Goal: Task Accomplishment & Management: Manage account settings

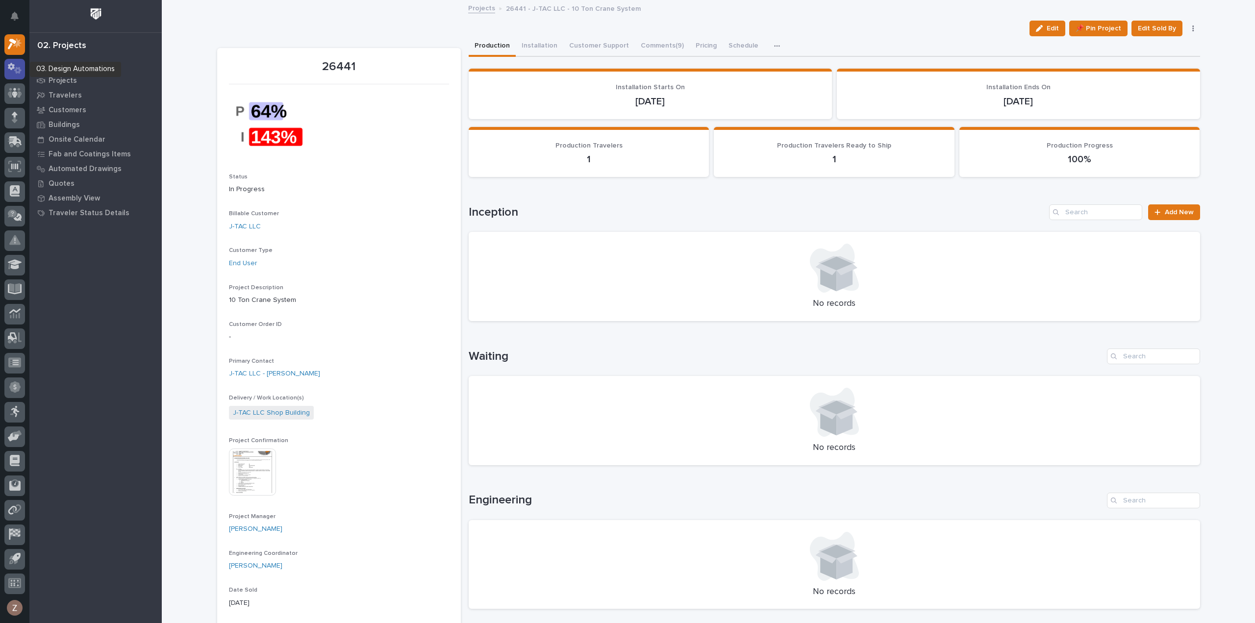
click at [9, 63] on icon at bounding box center [15, 68] width 14 height 11
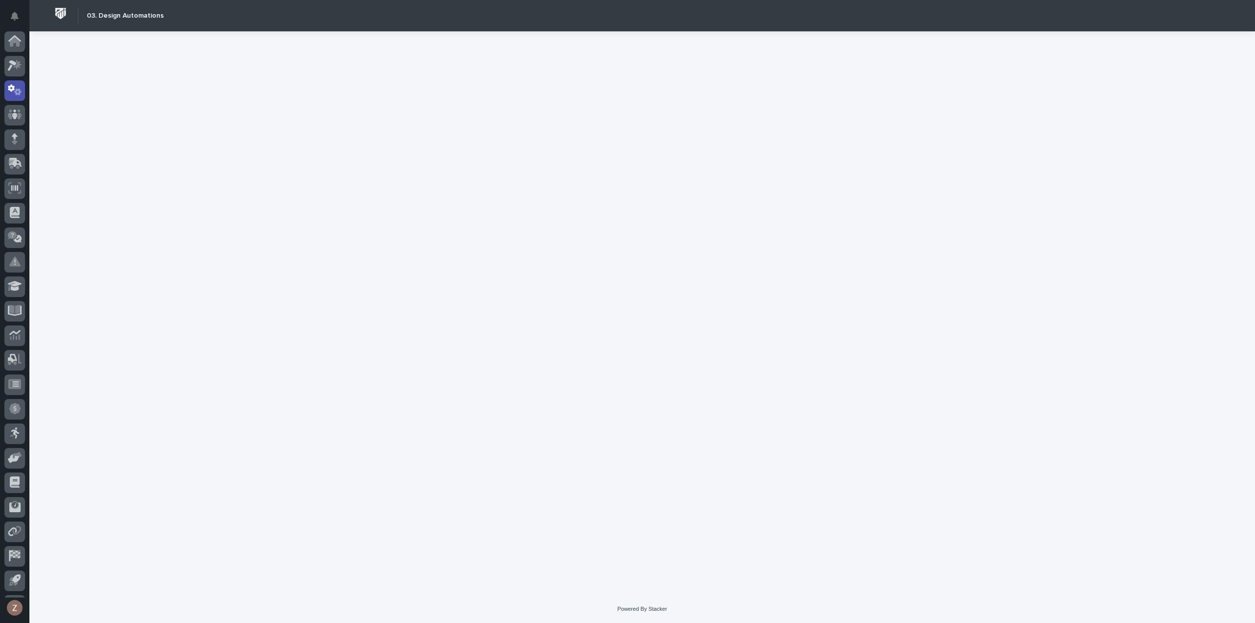
scroll to position [22, 0]
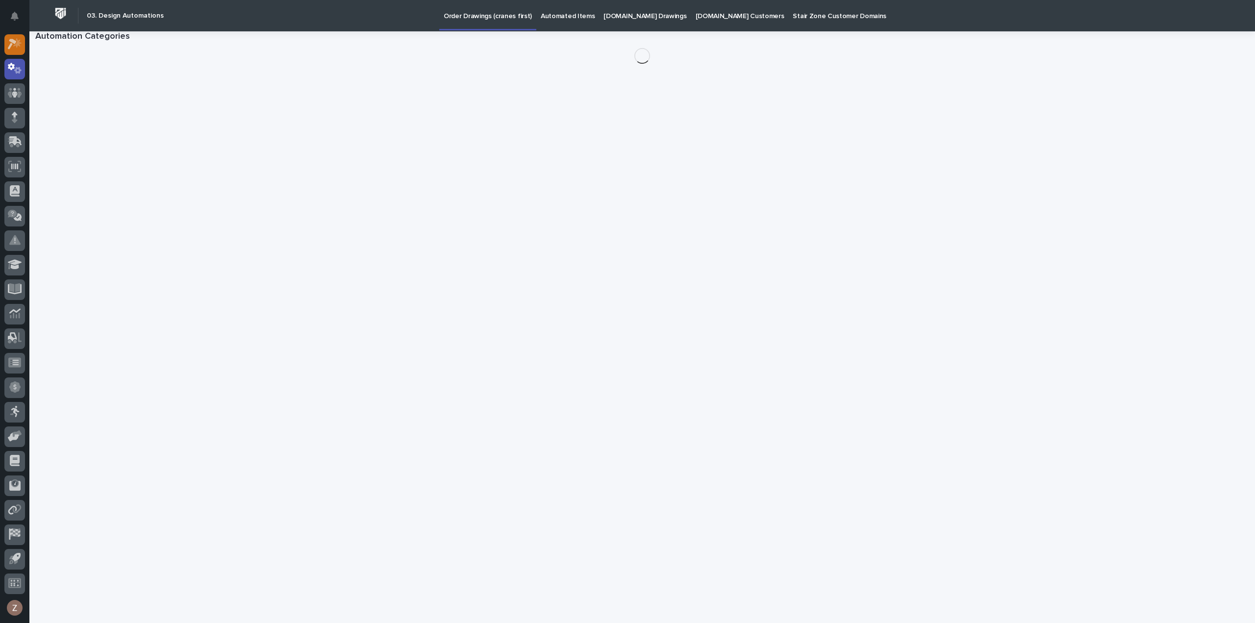
click at [10, 41] on icon at bounding box center [12, 44] width 9 height 11
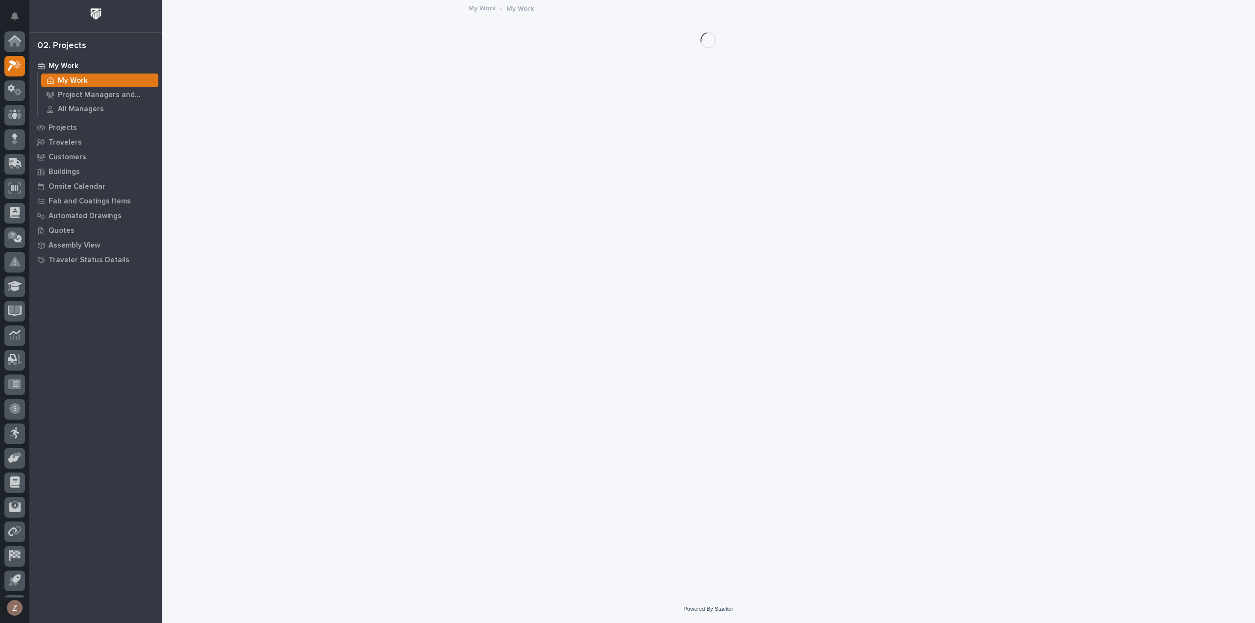
scroll to position [22, 0]
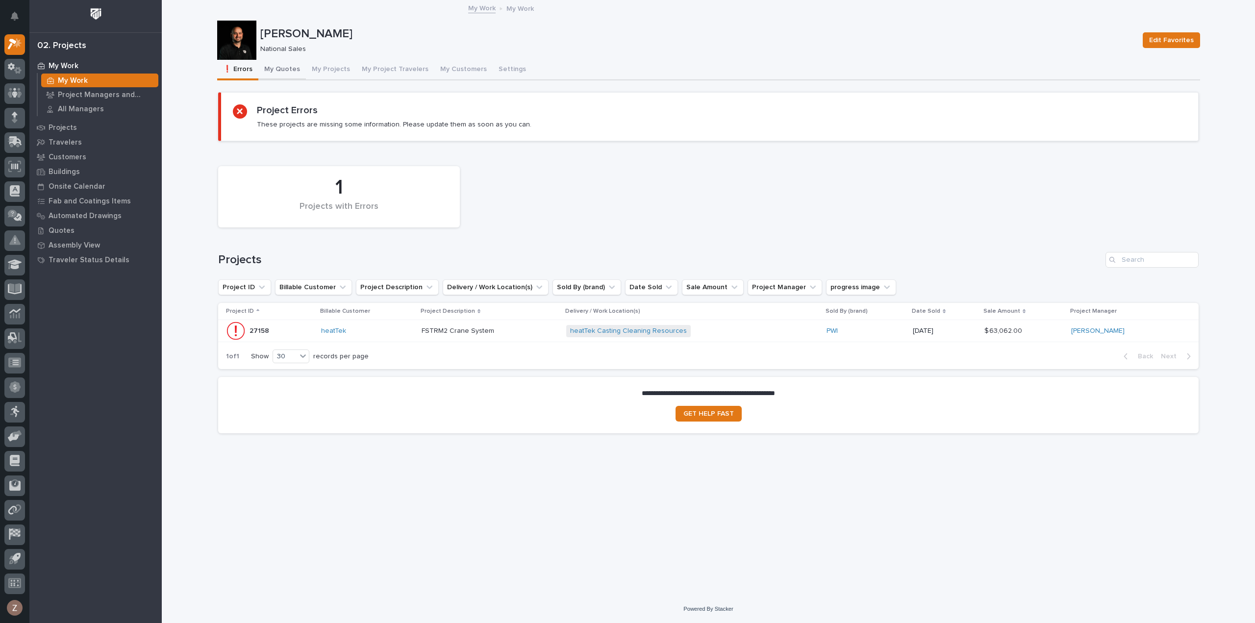
drag, startPoint x: 285, startPoint y: 67, endPoint x: 429, endPoint y: 64, distance: 143.7
click at [285, 67] on button "My Quotes" at bounding box center [282, 70] width 48 height 21
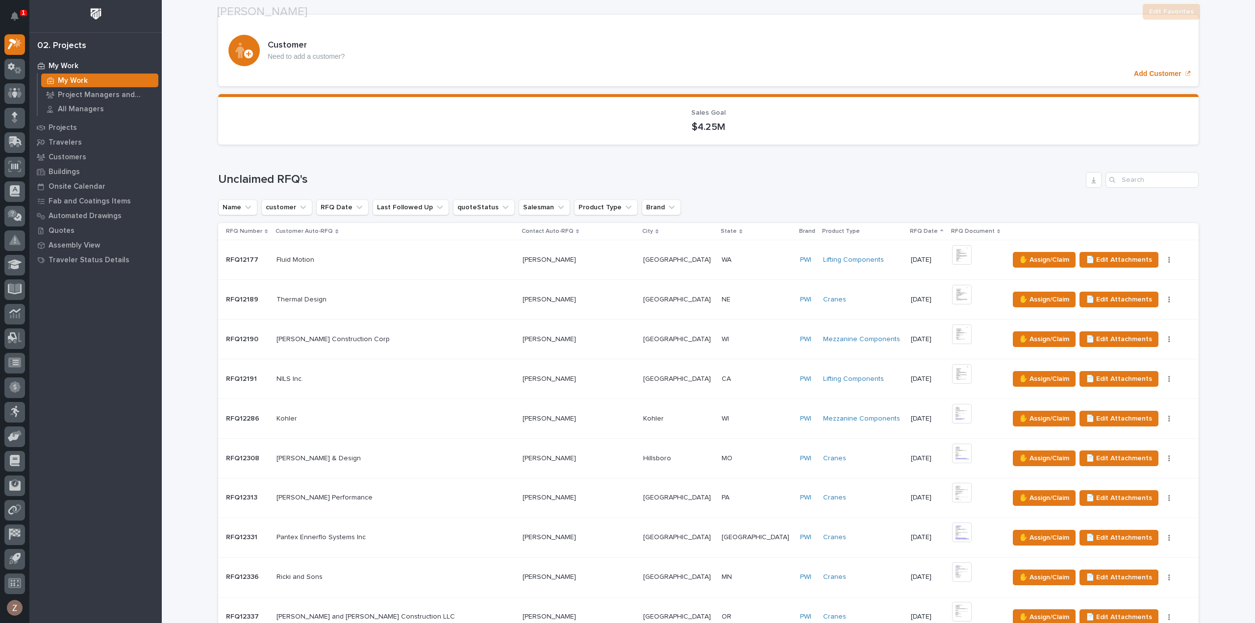
scroll to position [98, 0]
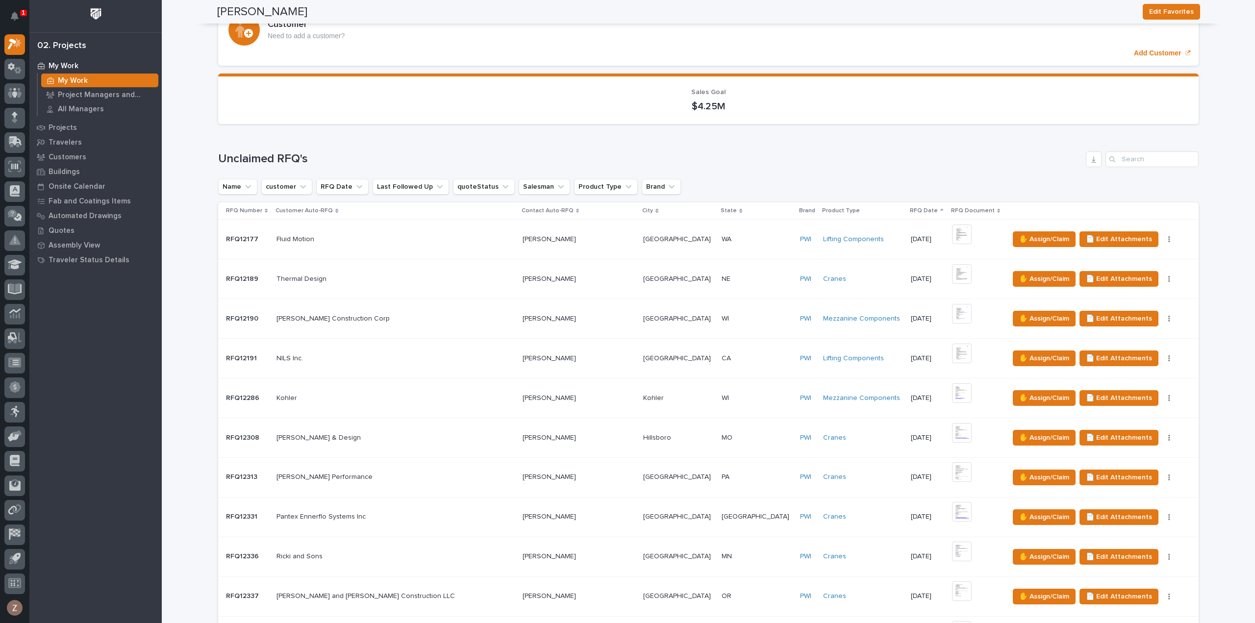
click at [823, 277] on div "Cranes" at bounding box center [863, 279] width 80 height 8
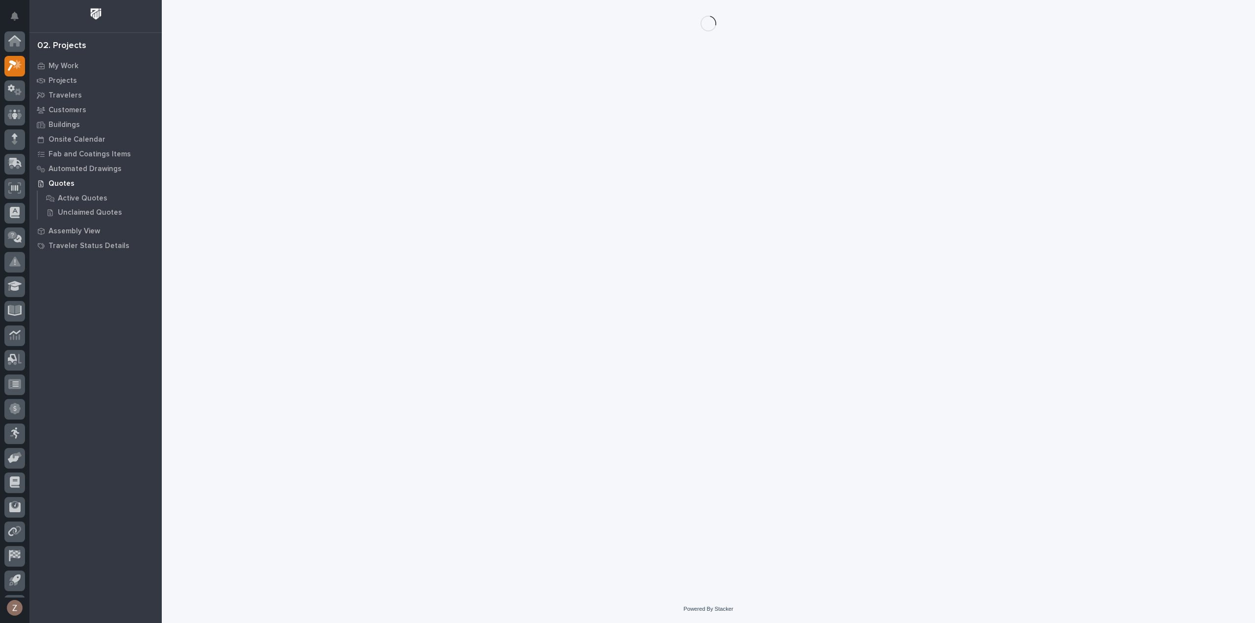
scroll to position [22, 0]
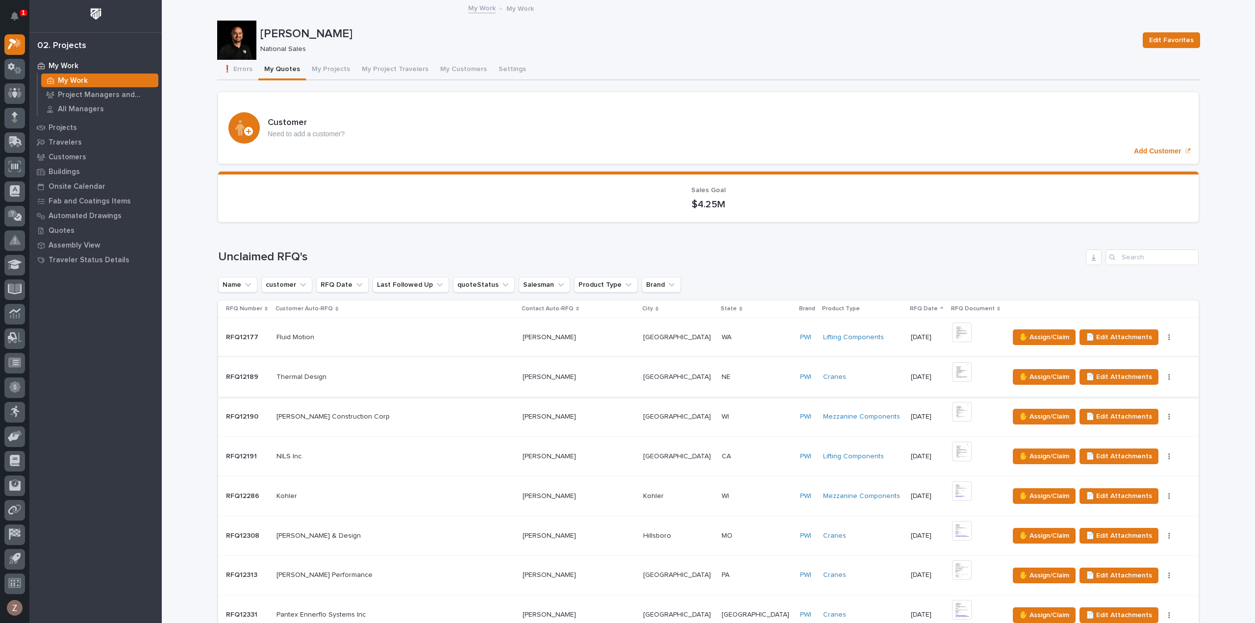
click at [952, 362] on img at bounding box center [962, 372] width 20 height 20
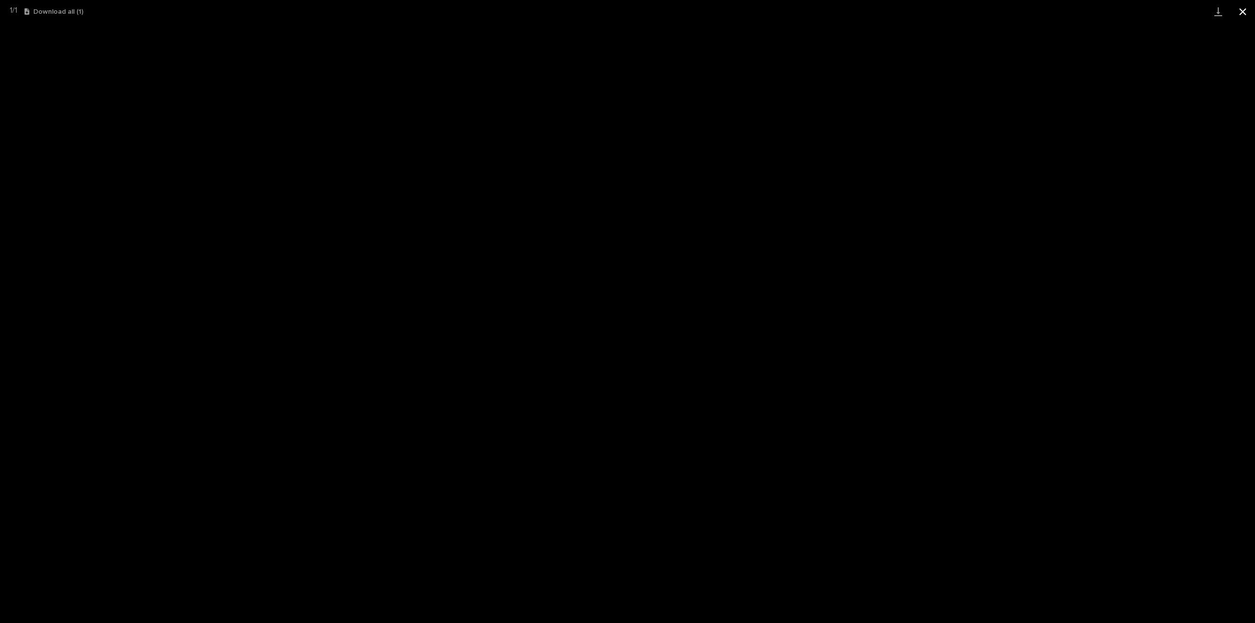
click at [1245, 13] on button "Close gallery" at bounding box center [1243, 11] width 25 height 23
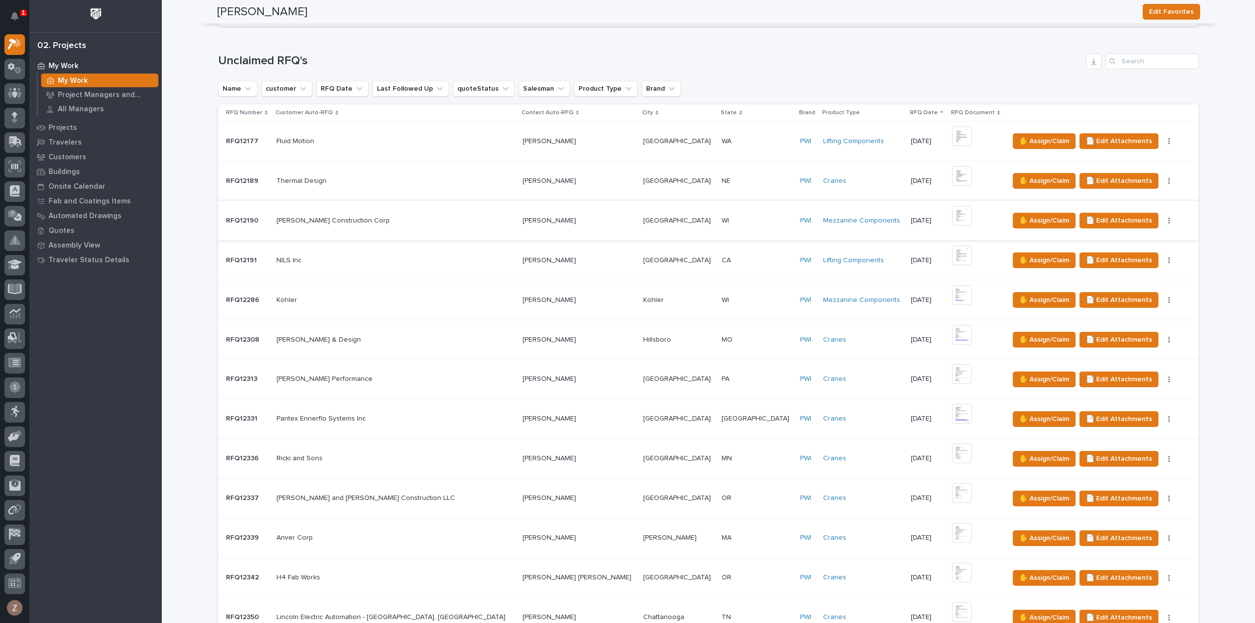
click at [952, 215] on img at bounding box center [962, 216] width 20 height 20
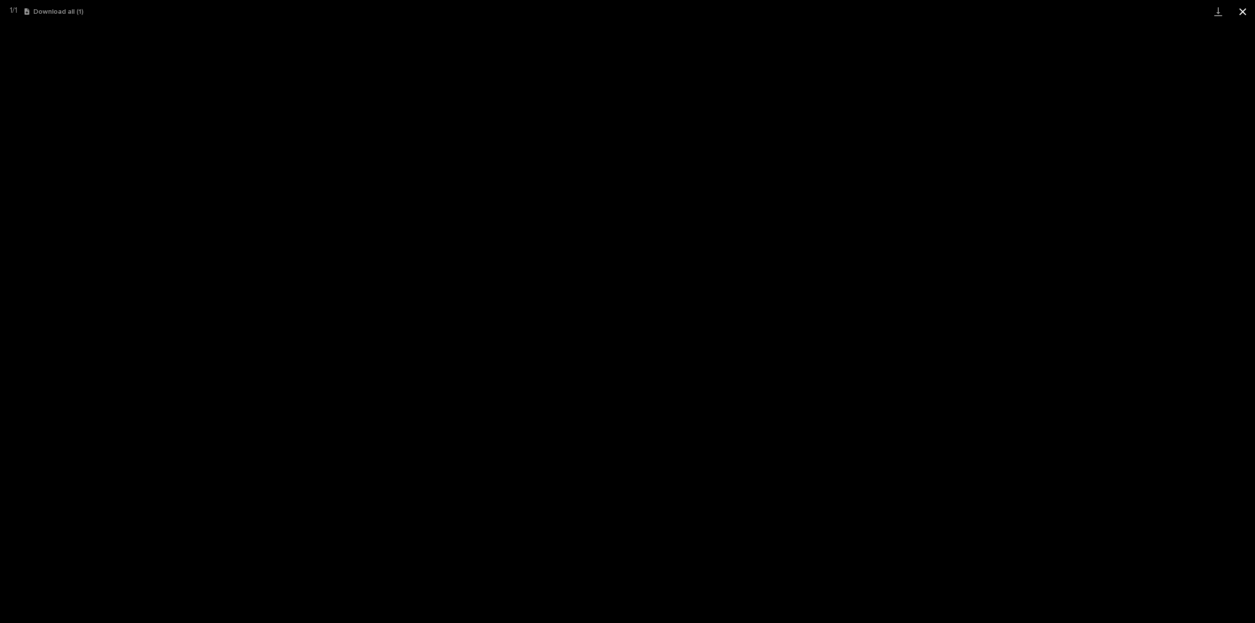
click at [1245, 13] on button "Close gallery" at bounding box center [1243, 11] width 25 height 23
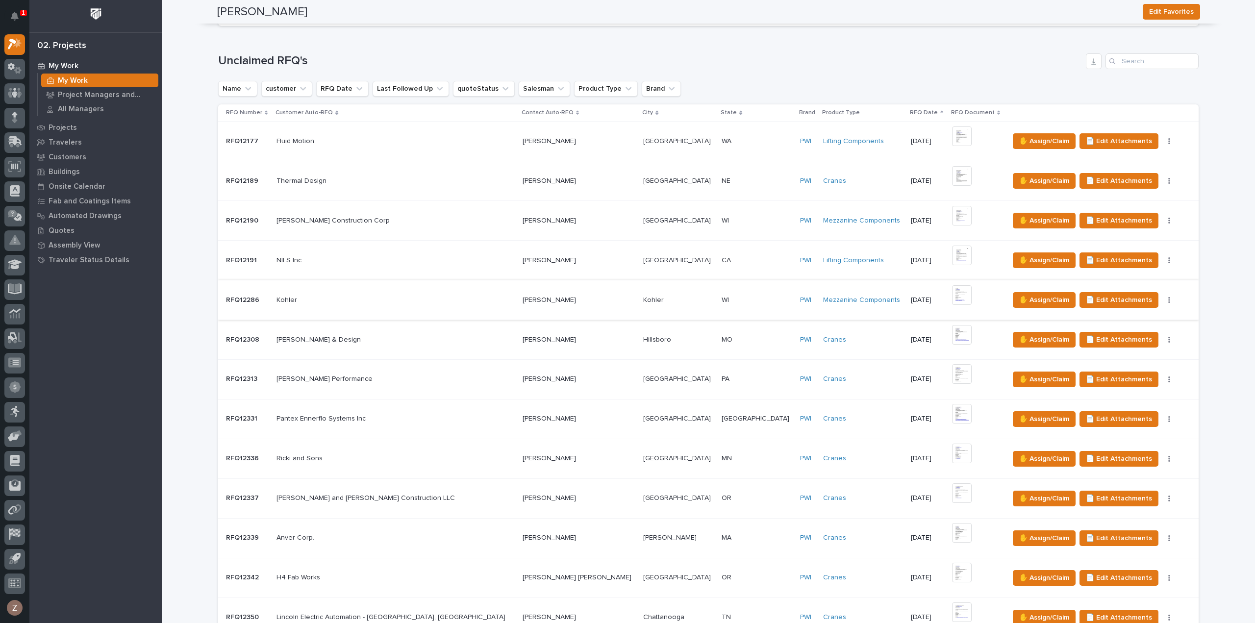
click at [952, 293] on img at bounding box center [962, 295] width 20 height 20
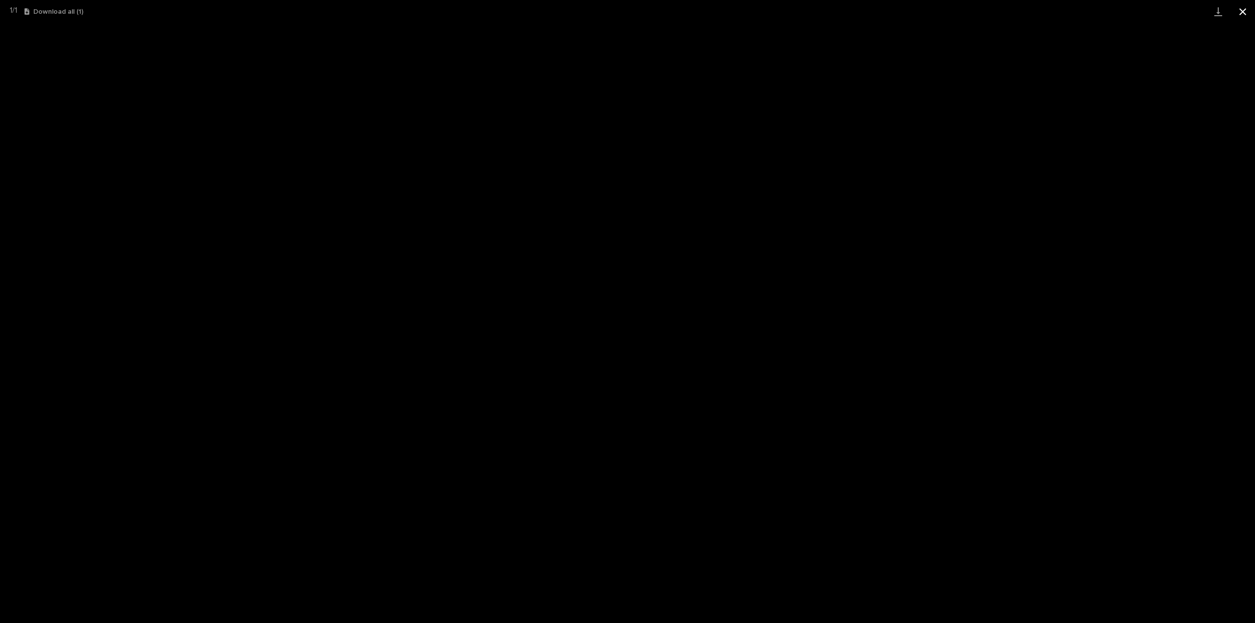
click at [1245, 14] on button "Close gallery" at bounding box center [1243, 11] width 25 height 23
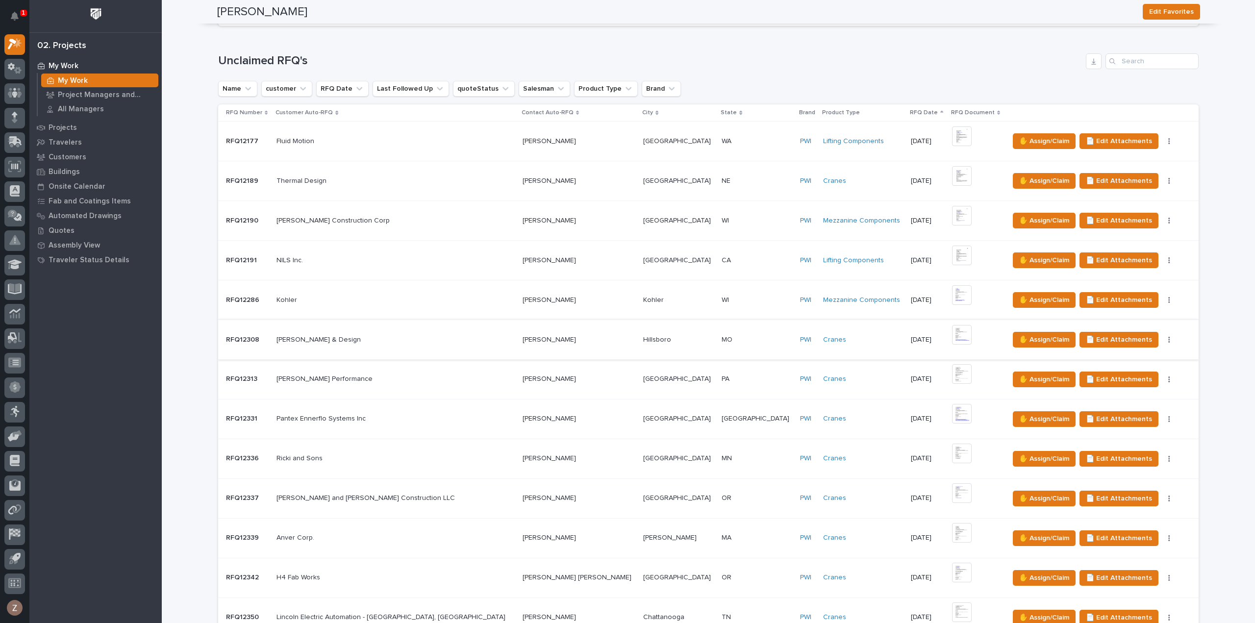
click at [952, 332] on img at bounding box center [962, 335] width 20 height 20
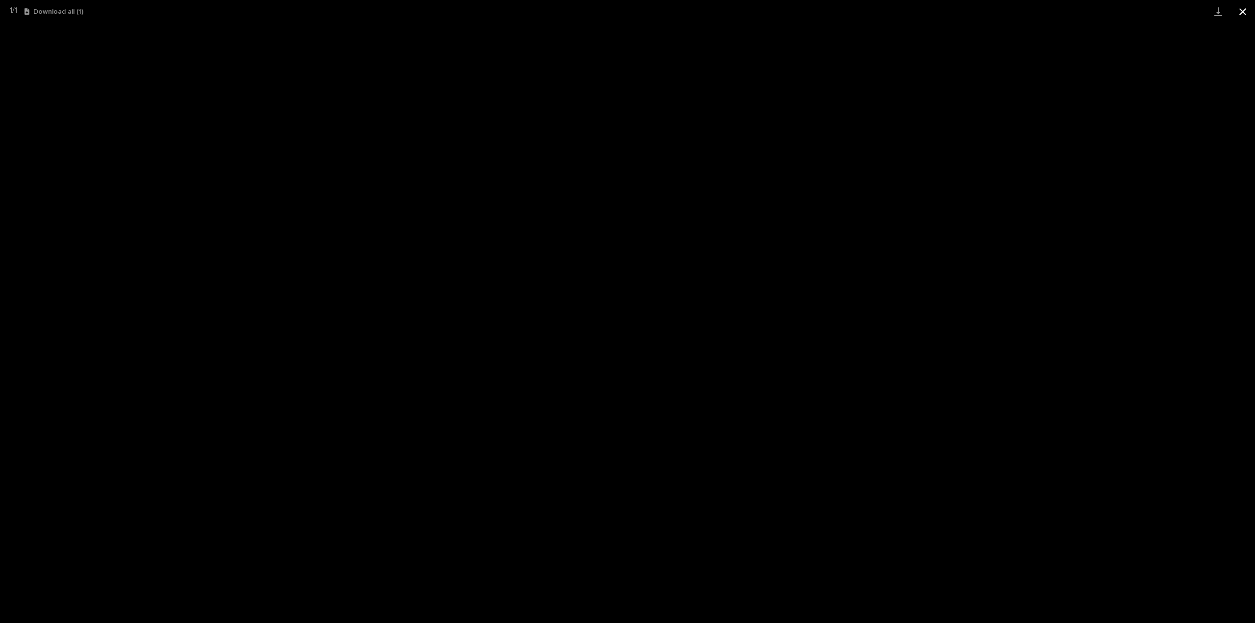
click at [1245, 9] on button "Close gallery" at bounding box center [1243, 11] width 25 height 23
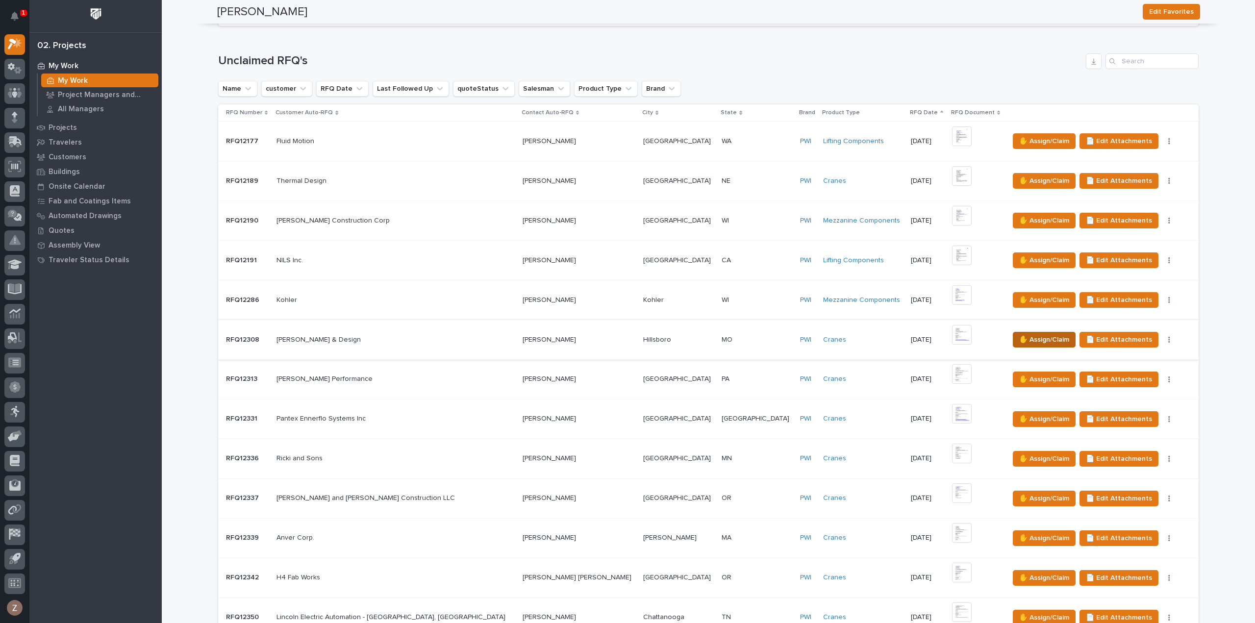
click at [1019, 337] on span "✋ Assign/Claim" at bounding box center [1044, 340] width 50 height 12
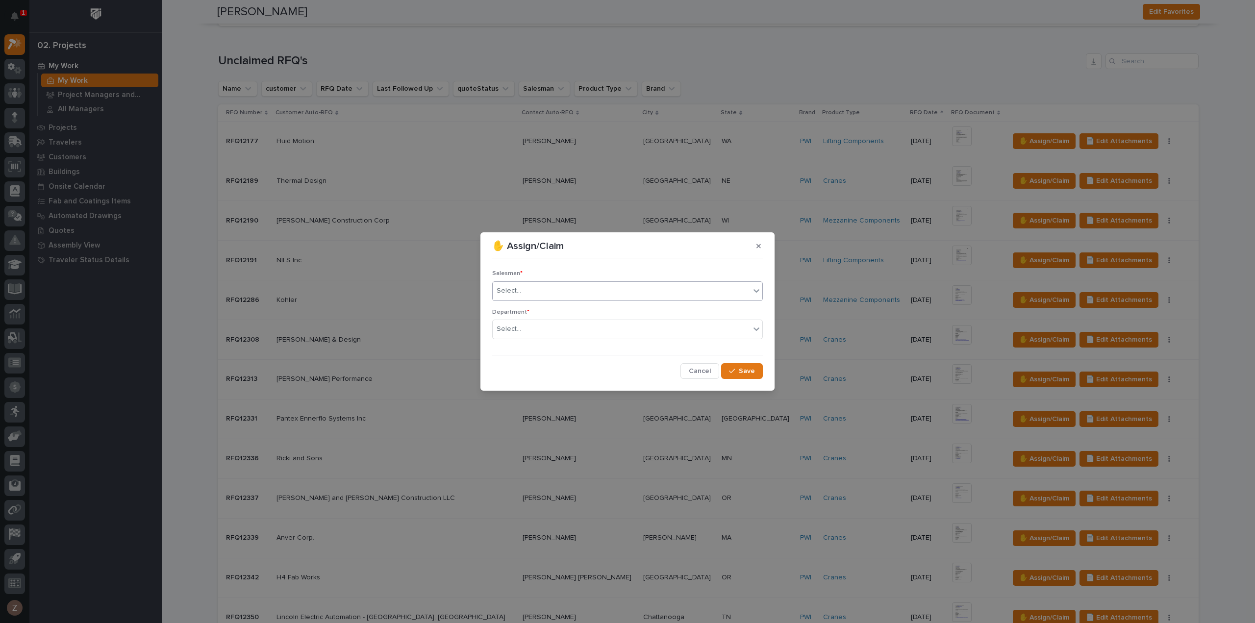
click at [643, 281] on div "Select..." at bounding box center [627, 291] width 271 height 20
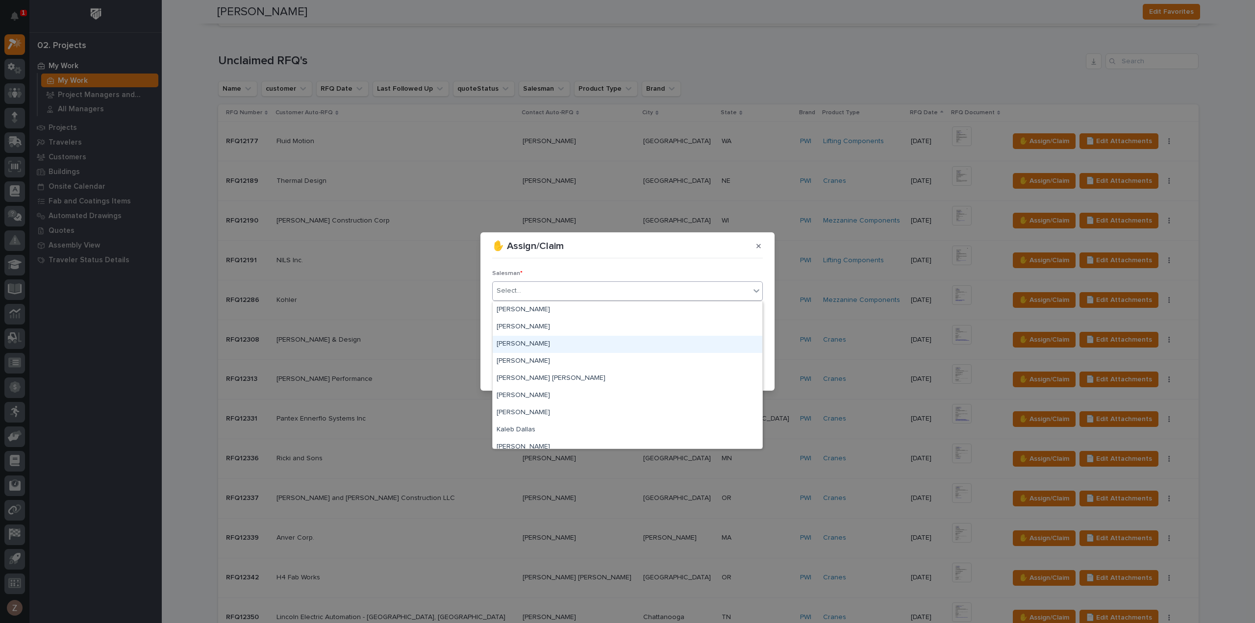
scroll to position [213, 0]
click at [585, 423] on div "[PERSON_NAME]" at bounding box center [628, 422] width 270 height 17
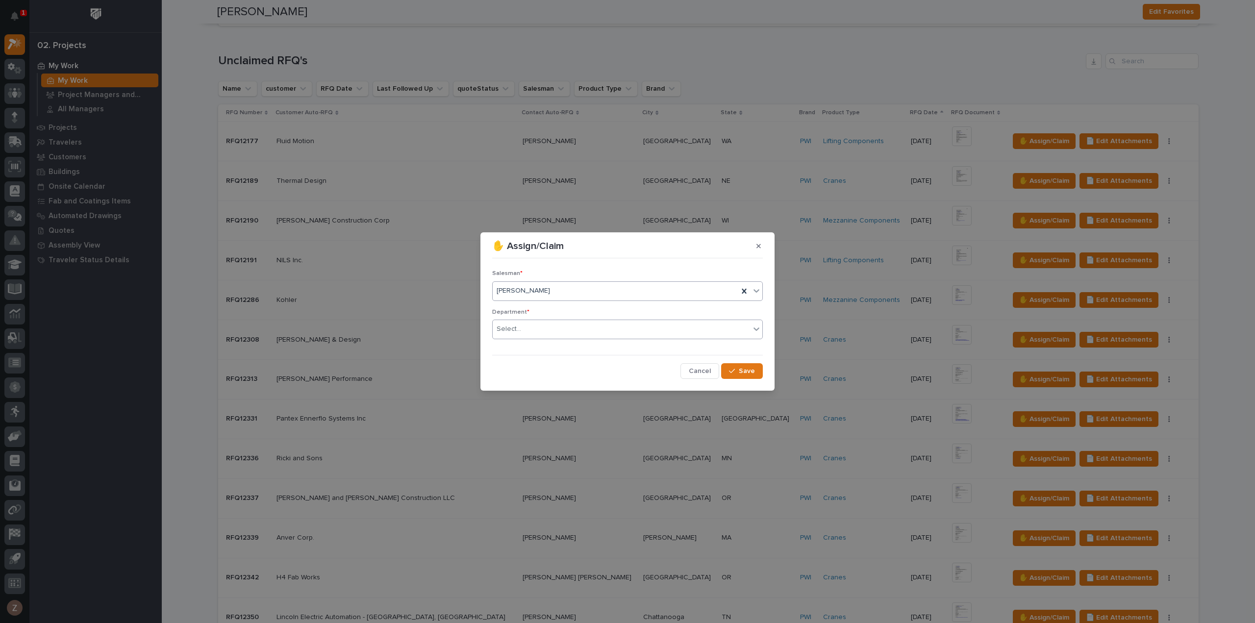
click at [621, 330] on div "Select..." at bounding box center [621, 329] width 257 height 16
click at [614, 346] on div "National Sales" at bounding box center [628, 347] width 270 height 17
click at [751, 369] on span "Save" at bounding box center [747, 371] width 16 height 9
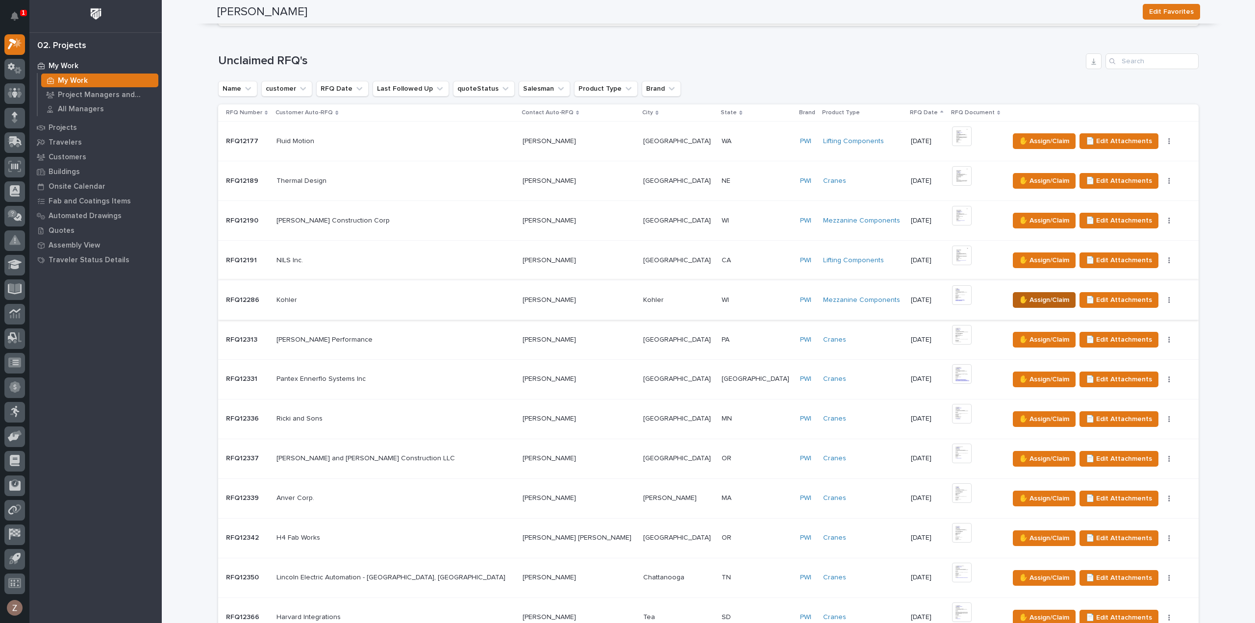
click at [1019, 298] on span "✋ Assign/Claim" at bounding box center [1044, 300] width 50 height 12
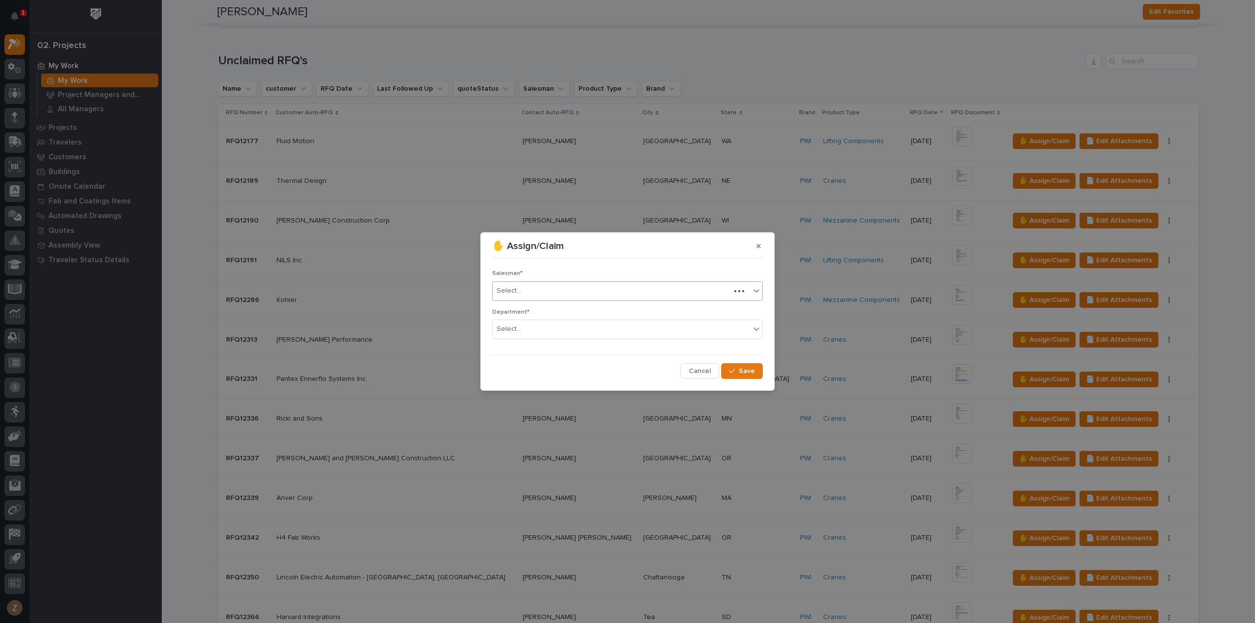
click at [657, 291] on div "Select..." at bounding box center [612, 291] width 238 height 16
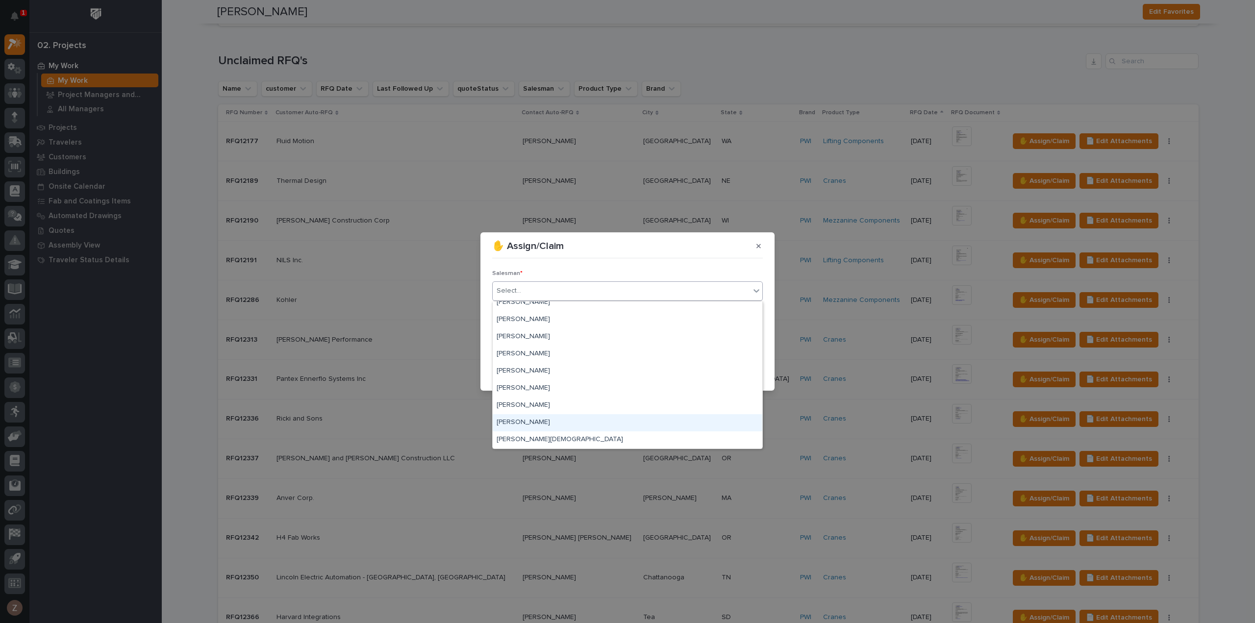
click at [609, 422] on div "[PERSON_NAME]" at bounding box center [628, 422] width 270 height 17
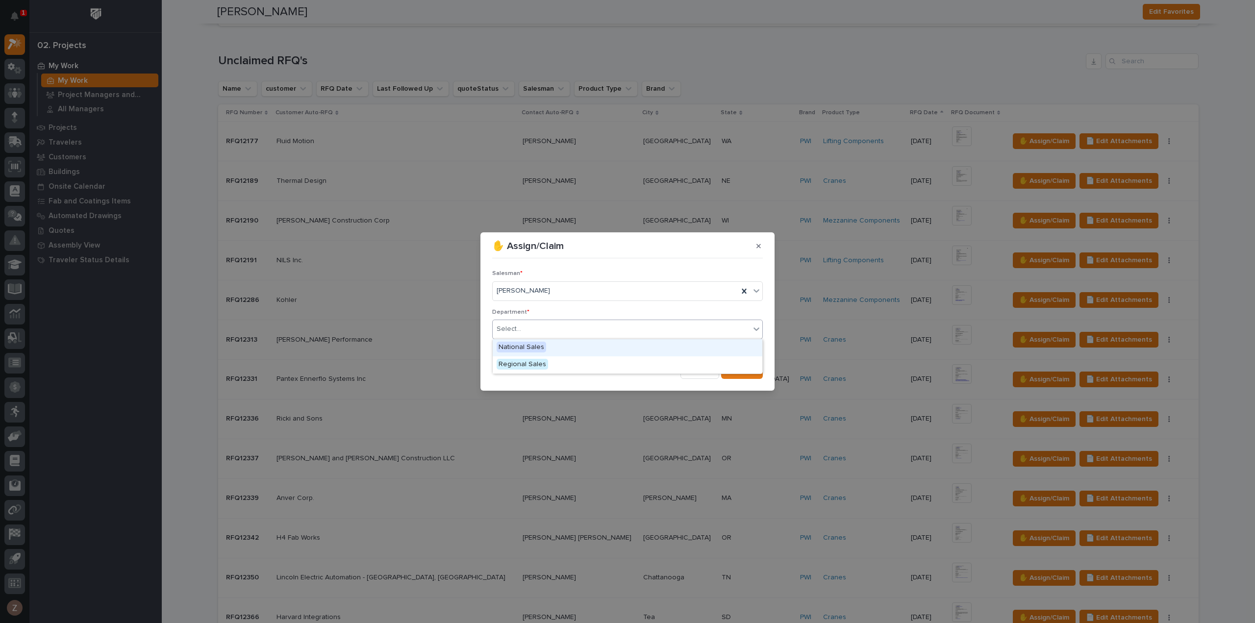
click at [618, 324] on div "Select..." at bounding box center [621, 329] width 257 height 16
click at [616, 349] on div "National Sales" at bounding box center [628, 347] width 270 height 17
click at [735, 371] on icon "button" at bounding box center [732, 371] width 6 height 7
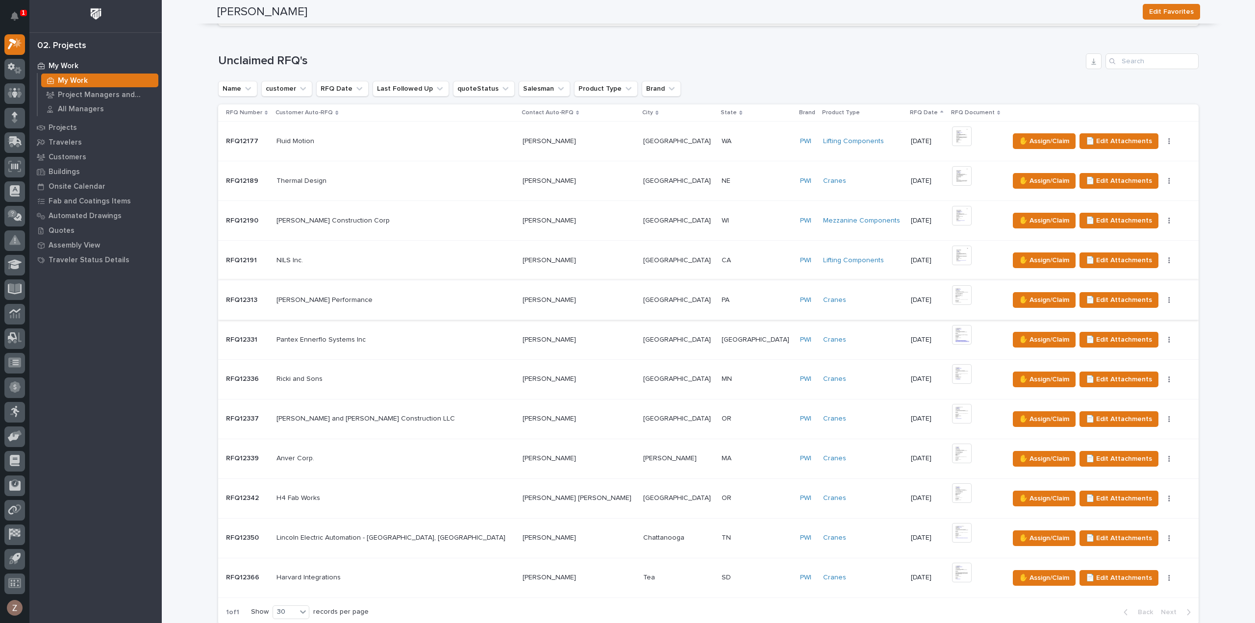
click at [952, 293] on img at bounding box center [962, 295] width 20 height 20
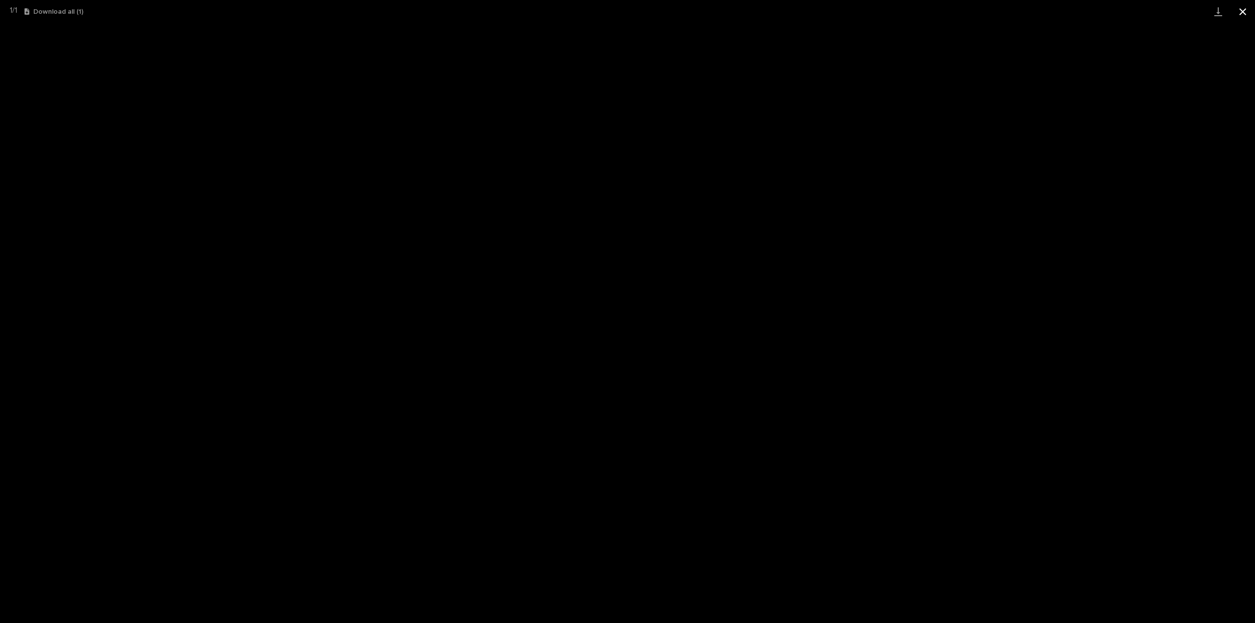
click at [1243, 9] on button "Close gallery" at bounding box center [1243, 11] width 25 height 23
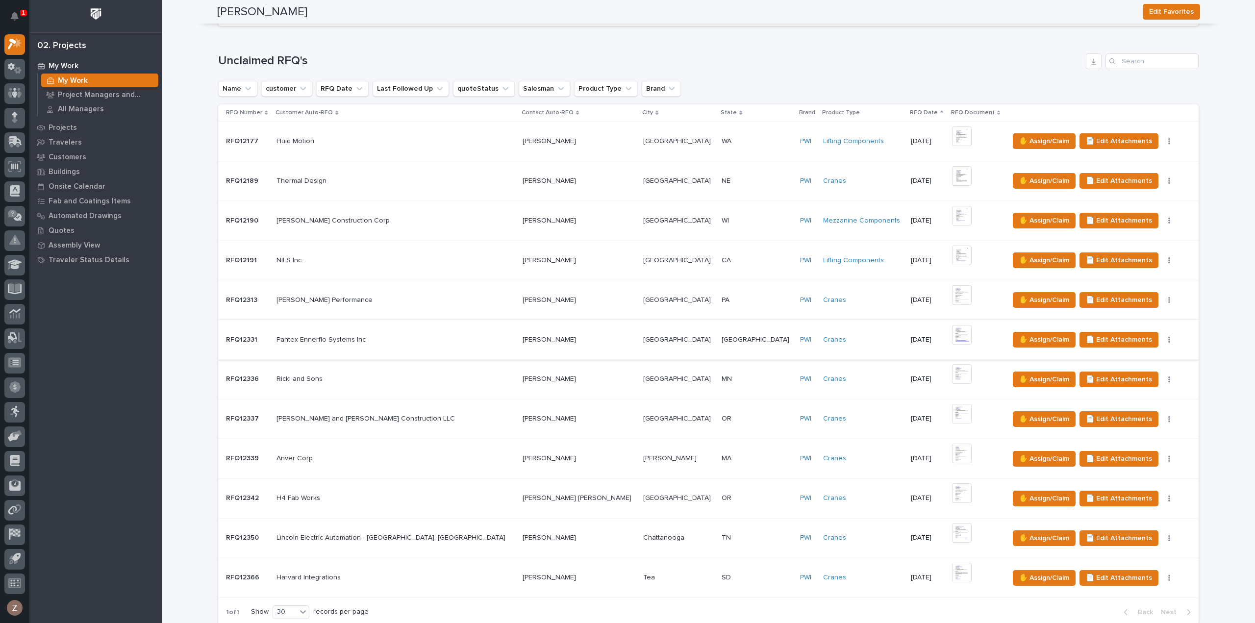
click at [952, 333] on img at bounding box center [962, 335] width 20 height 20
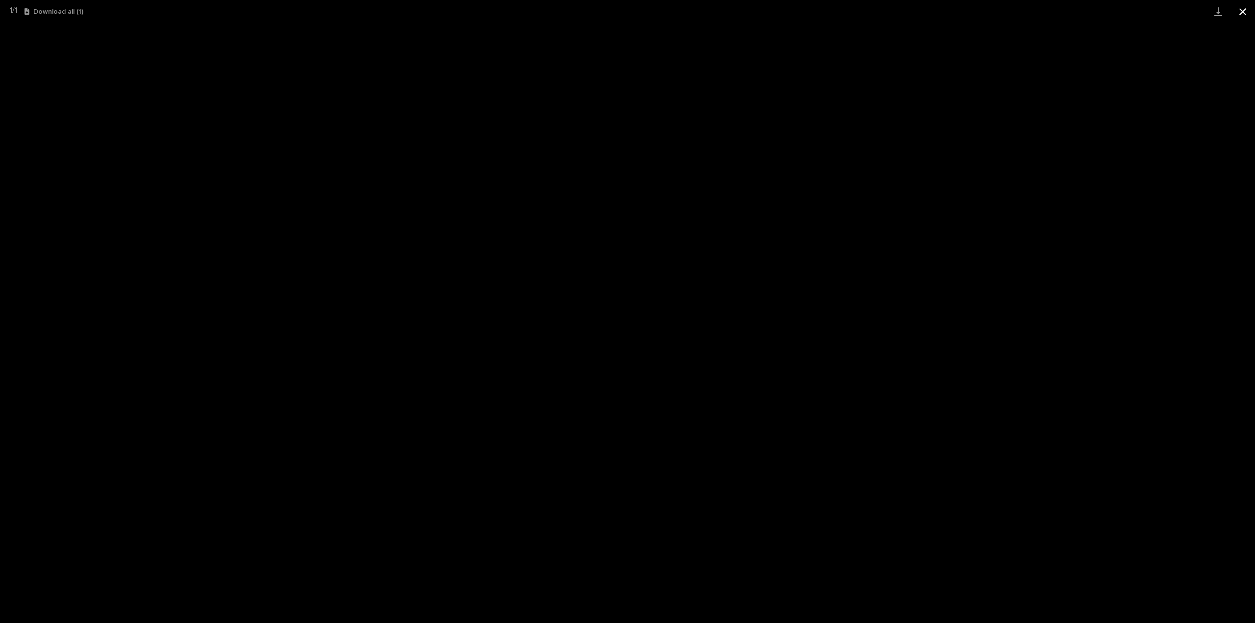
click at [1244, 4] on button "Close gallery" at bounding box center [1243, 11] width 25 height 23
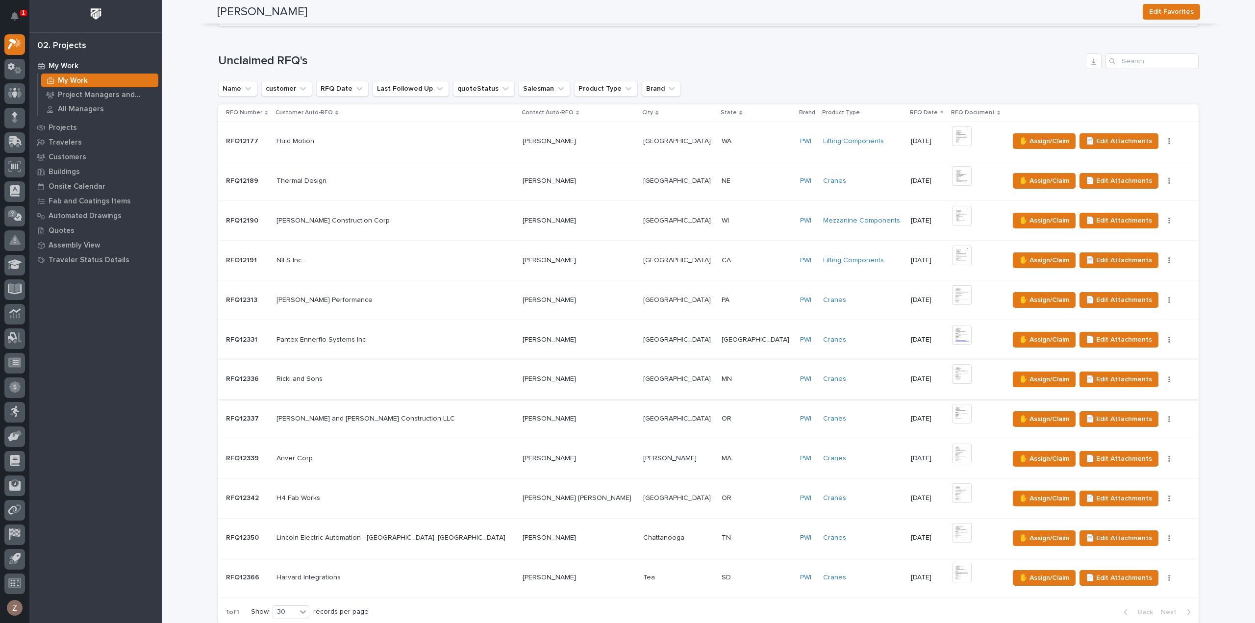
click at [952, 373] on img at bounding box center [962, 374] width 20 height 20
click at [1019, 376] on span "✋ Assign/Claim" at bounding box center [1044, 380] width 50 height 12
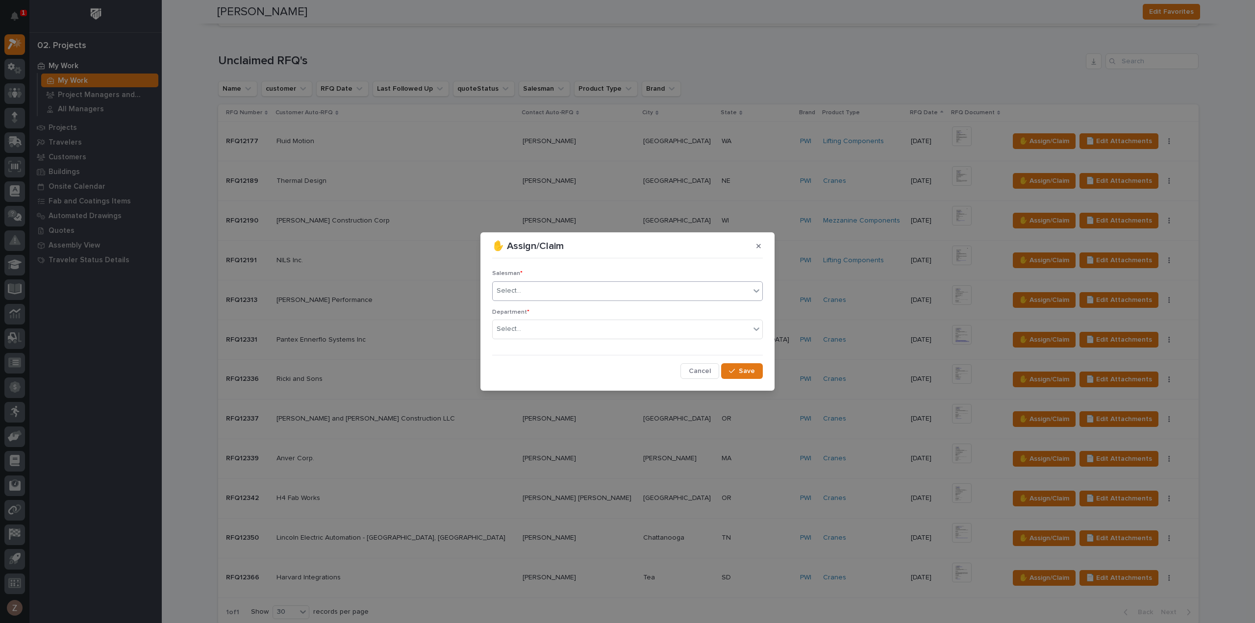
click at [570, 283] on div "Select..." at bounding box center [621, 291] width 257 height 16
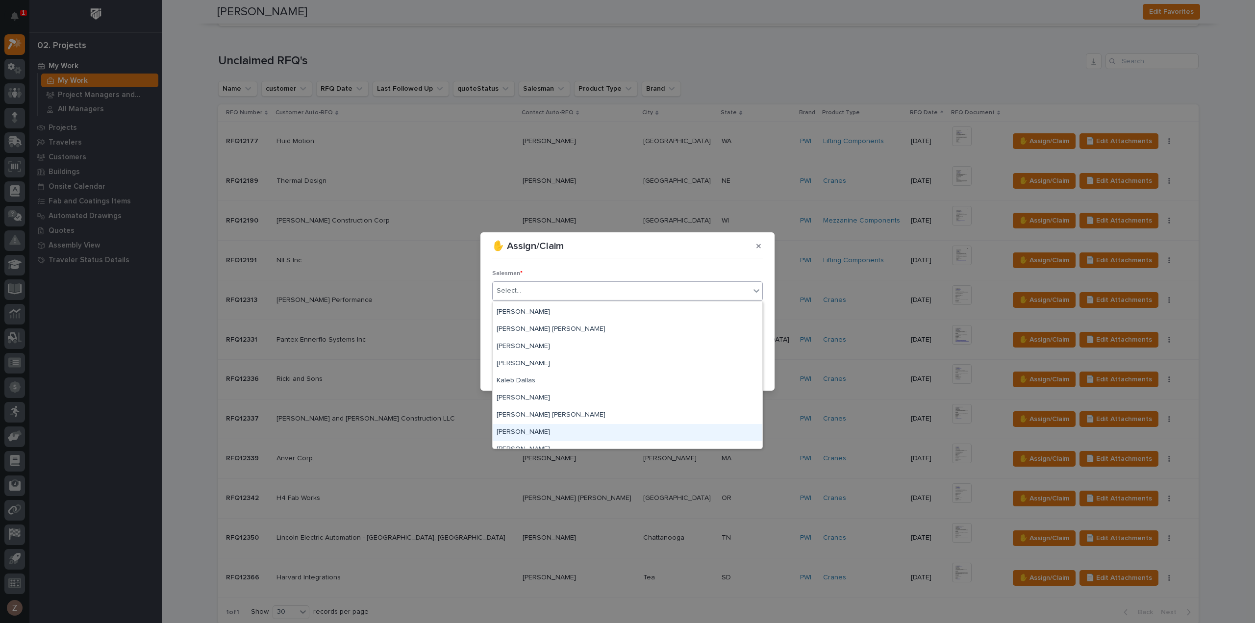
scroll to position [213, 0]
click at [548, 418] on div "[PERSON_NAME]" at bounding box center [628, 422] width 270 height 17
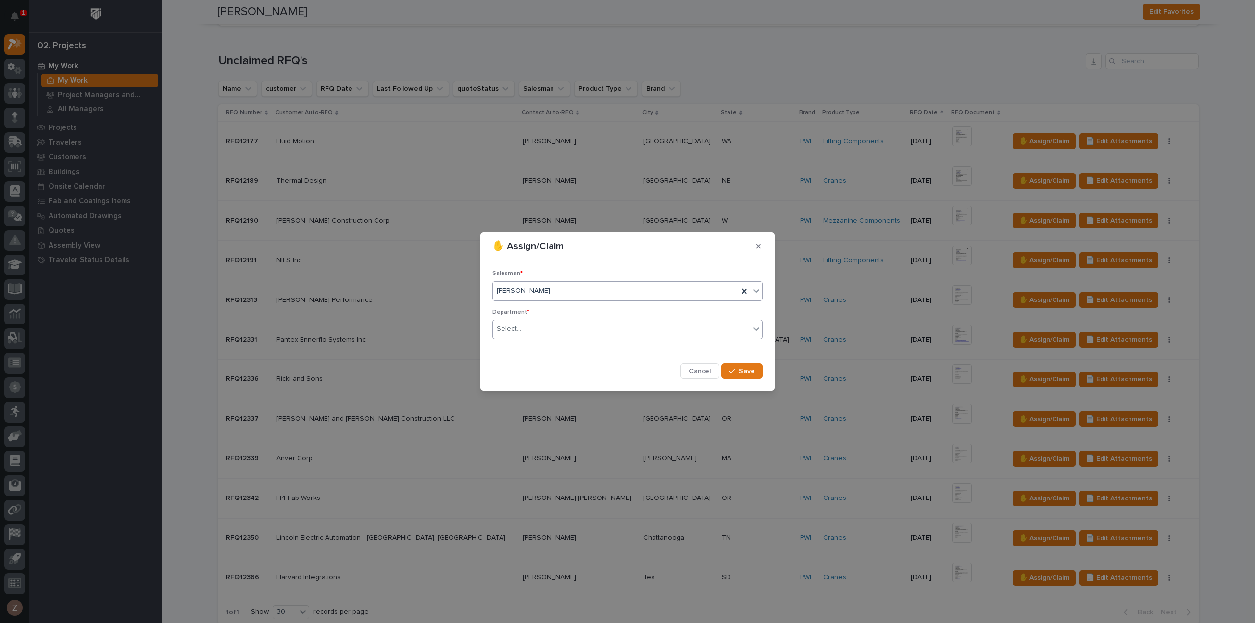
click at [571, 332] on div "Select..." at bounding box center [621, 329] width 257 height 16
click at [567, 347] on div "National Sales" at bounding box center [628, 347] width 270 height 17
click at [742, 365] on button "Save" at bounding box center [742, 371] width 42 height 16
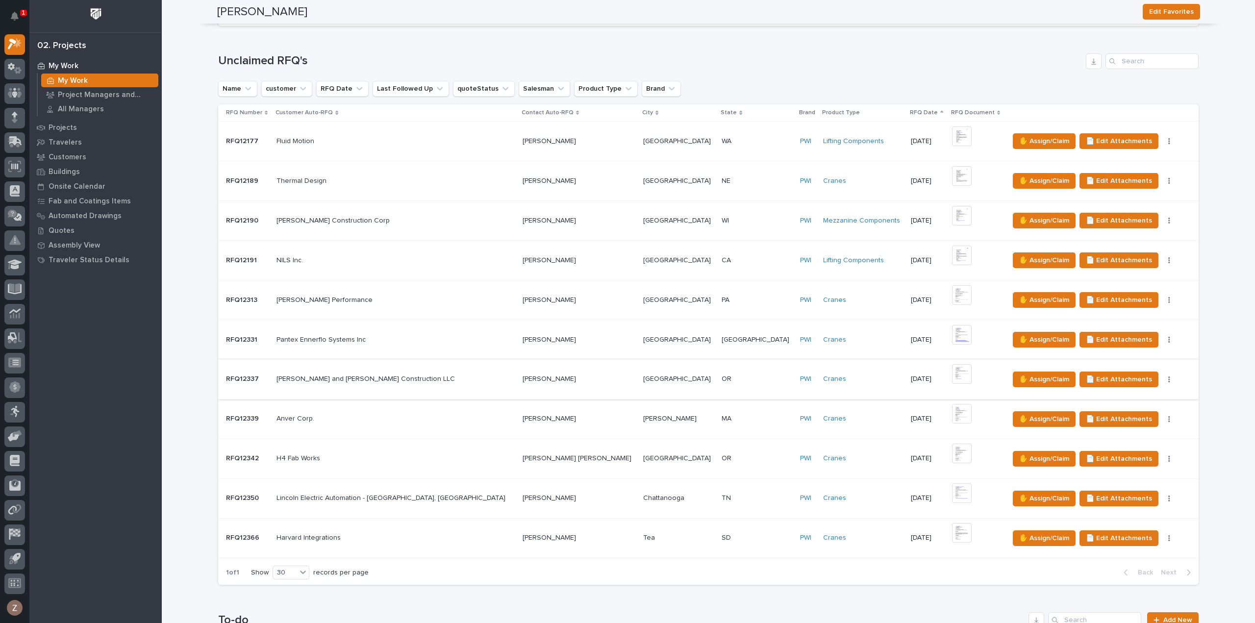
click at [952, 373] on img at bounding box center [962, 374] width 20 height 20
click at [952, 408] on img at bounding box center [962, 414] width 20 height 20
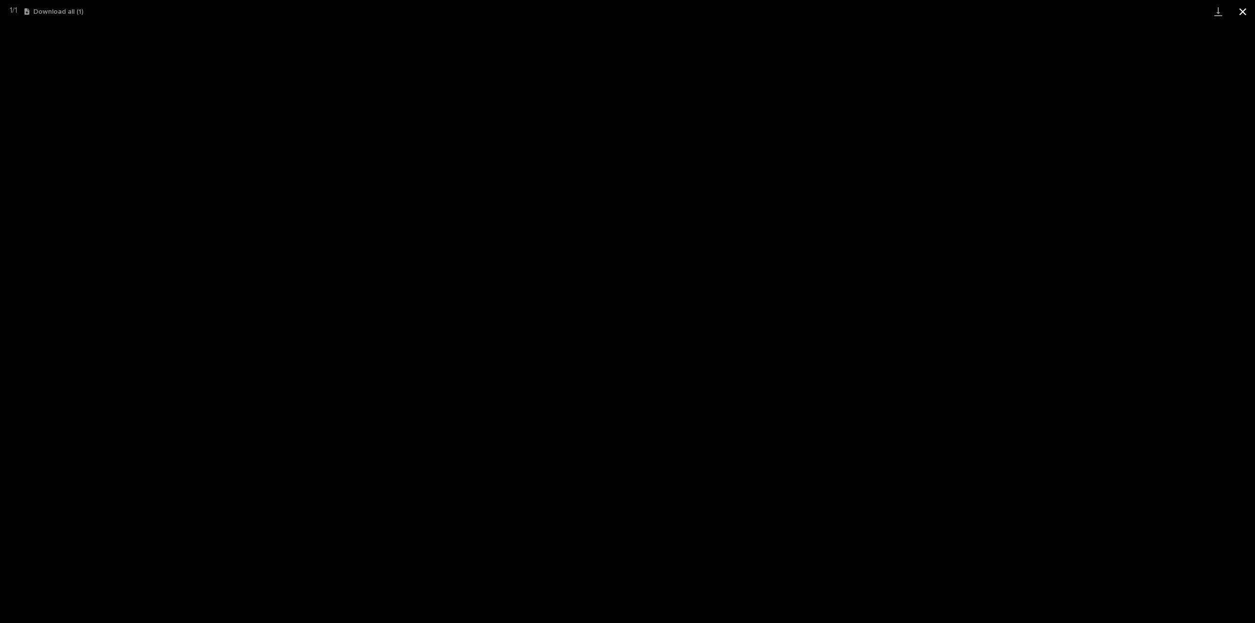
click at [1241, 11] on button "Close gallery" at bounding box center [1243, 11] width 25 height 23
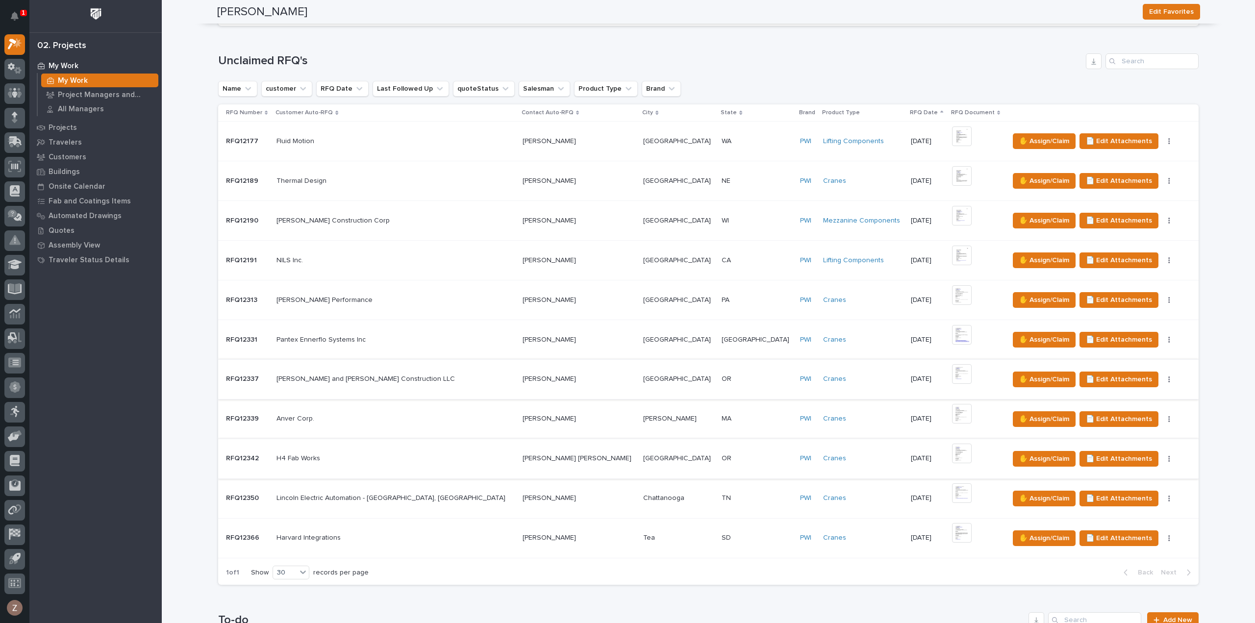
click at [952, 455] on img at bounding box center [962, 454] width 20 height 20
click at [952, 452] on img at bounding box center [962, 454] width 20 height 20
click at [952, 457] on img at bounding box center [962, 454] width 20 height 20
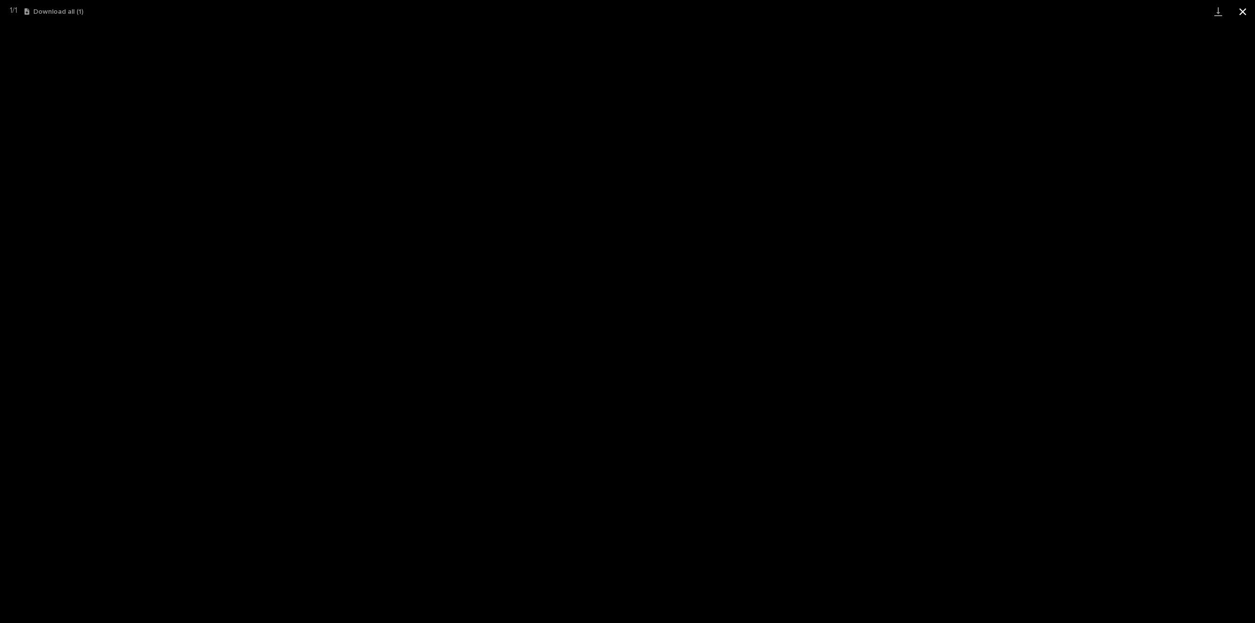
click at [1244, 10] on button "Close gallery" at bounding box center [1243, 11] width 25 height 23
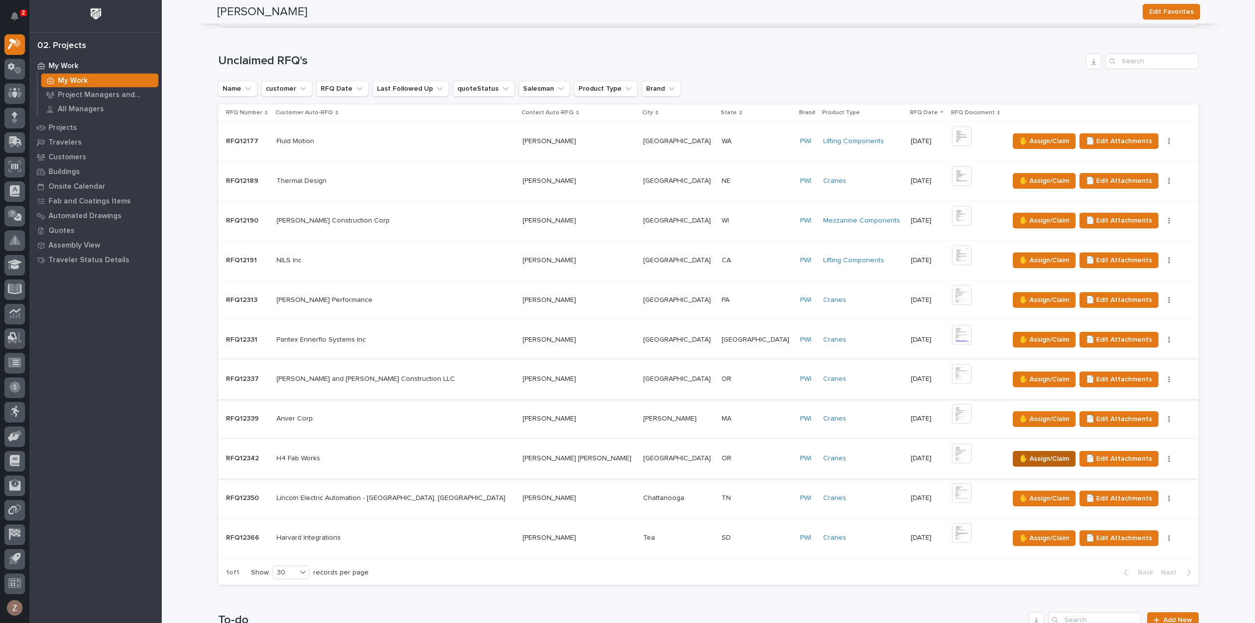
click at [1019, 455] on span "✋ Assign/Claim" at bounding box center [1044, 459] width 50 height 12
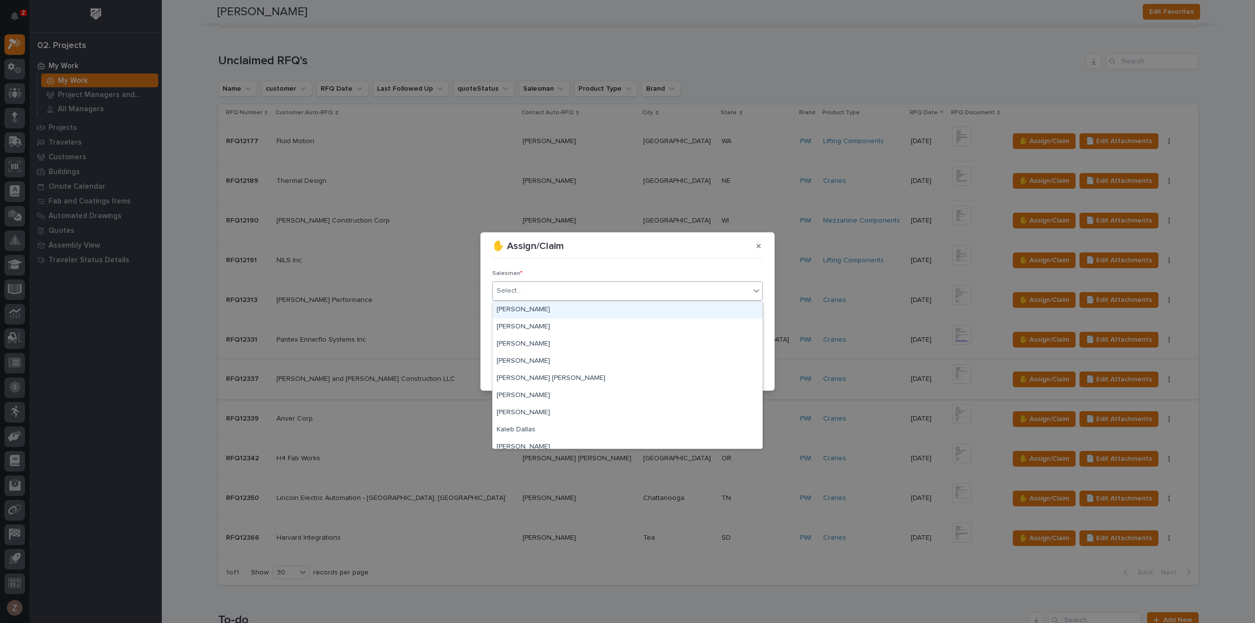
drag, startPoint x: 600, startPoint y: 286, endPoint x: 596, endPoint y: 294, distance: 8.1
click at [600, 287] on div "Select..." at bounding box center [621, 291] width 257 height 16
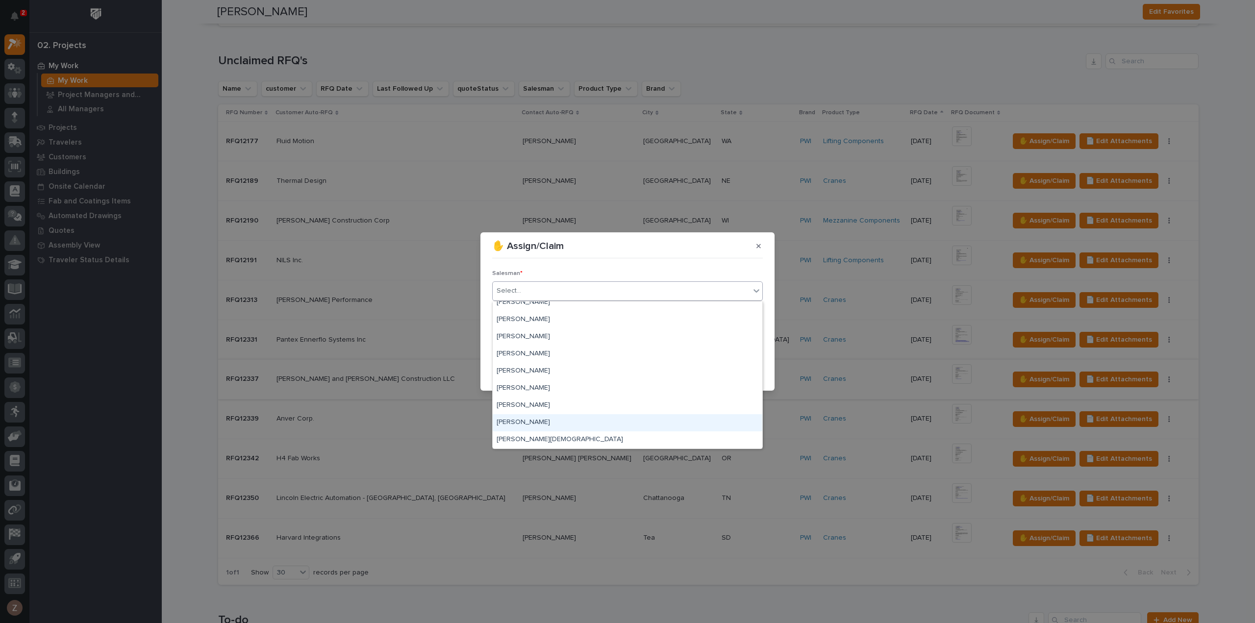
click at [563, 415] on div "[PERSON_NAME]" at bounding box center [628, 422] width 270 height 17
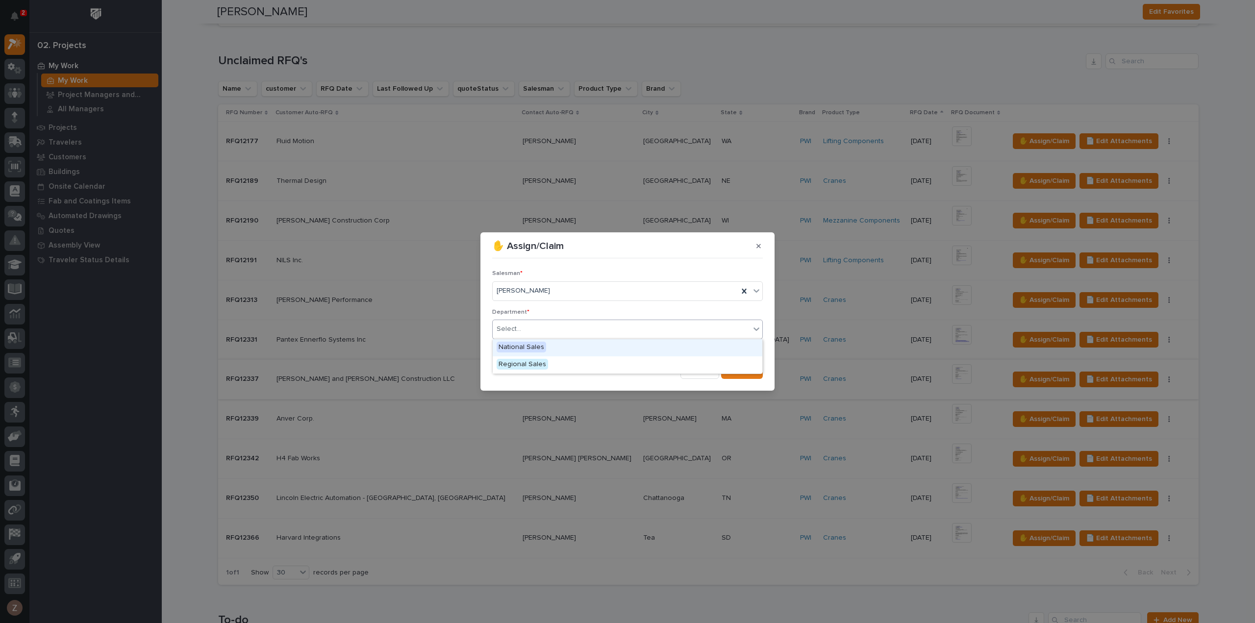
click at [624, 328] on div "Select..." at bounding box center [621, 329] width 257 height 16
click at [625, 348] on div "National Sales" at bounding box center [628, 347] width 270 height 17
click at [740, 371] on span "Save" at bounding box center [747, 371] width 16 height 9
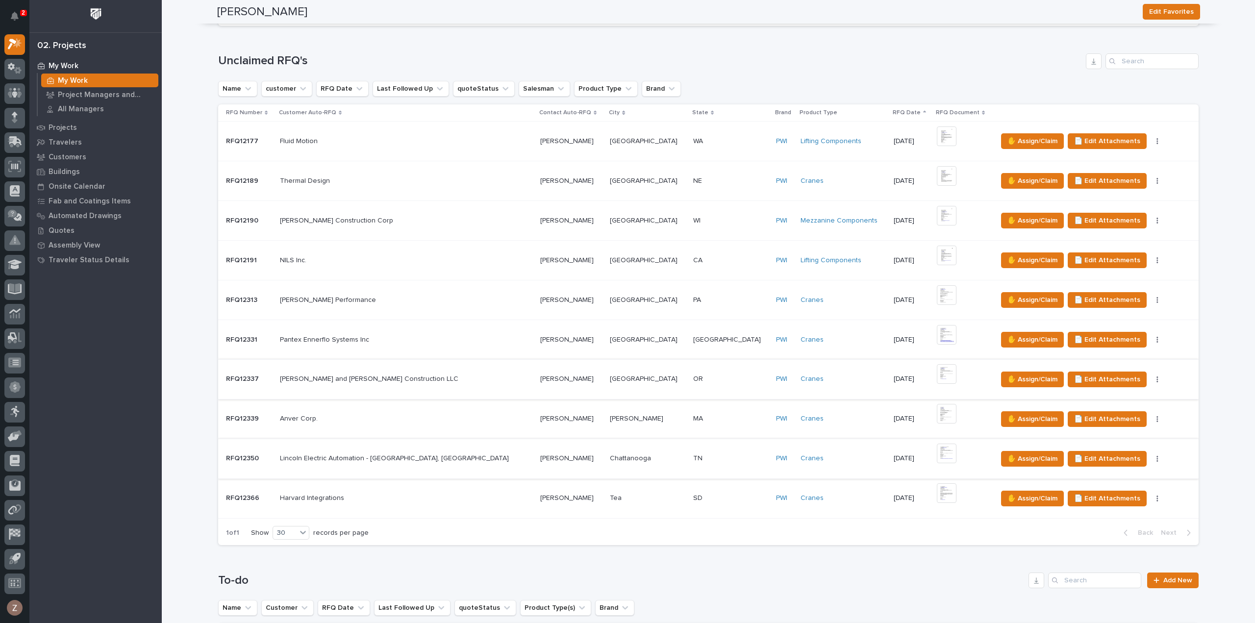
click at [937, 450] on img at bounding box center [947, 454] width 20 height 20
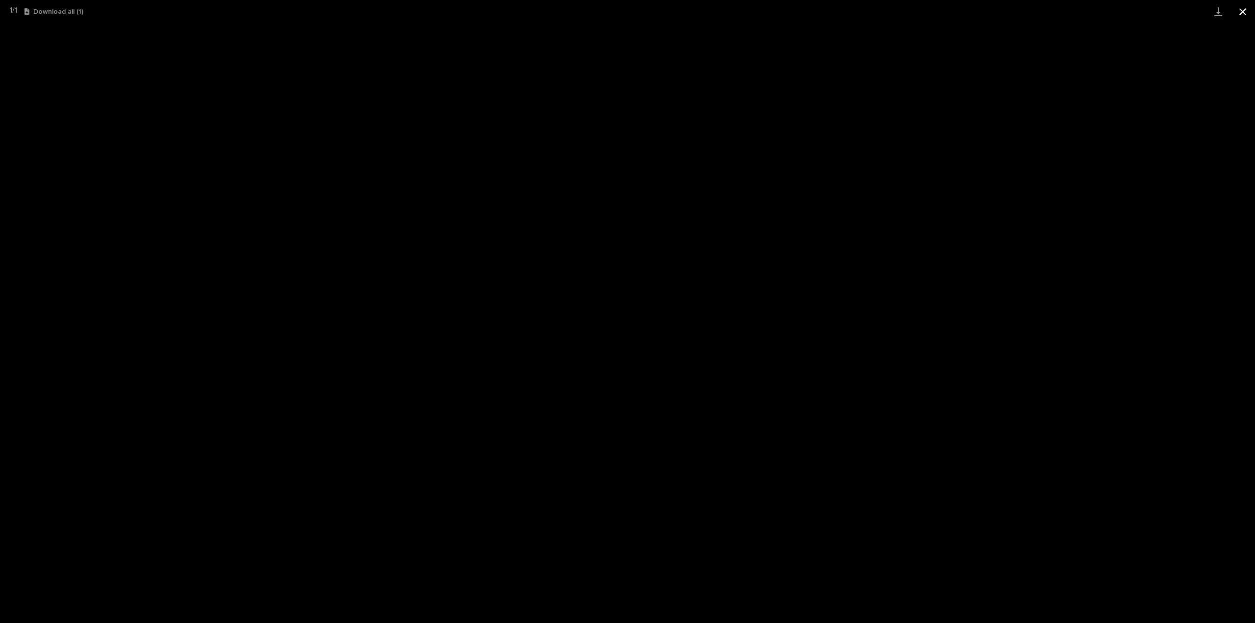
click at [1247, 10] on button "Close gallery" at bounding box center [1243, 11] width 25 height 23
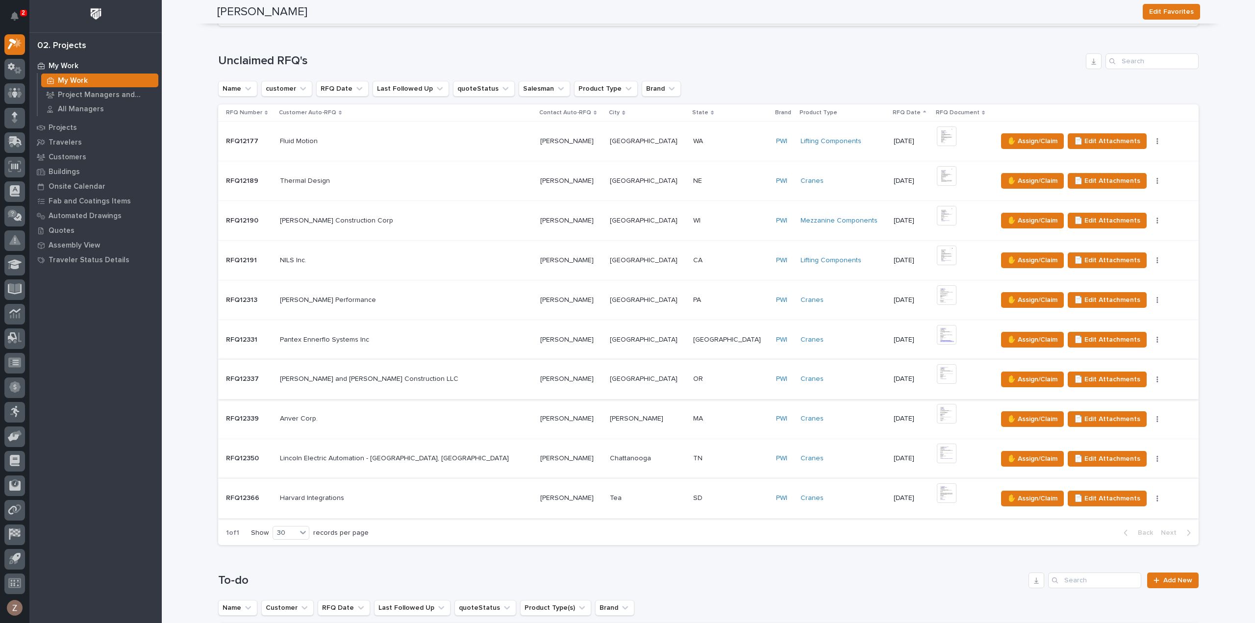
click at [937, 493] on img at bounding box center [947, 493] width 20 height 20
click at [937, 499] on img at bounding box center [947, 493] width 20 height 20
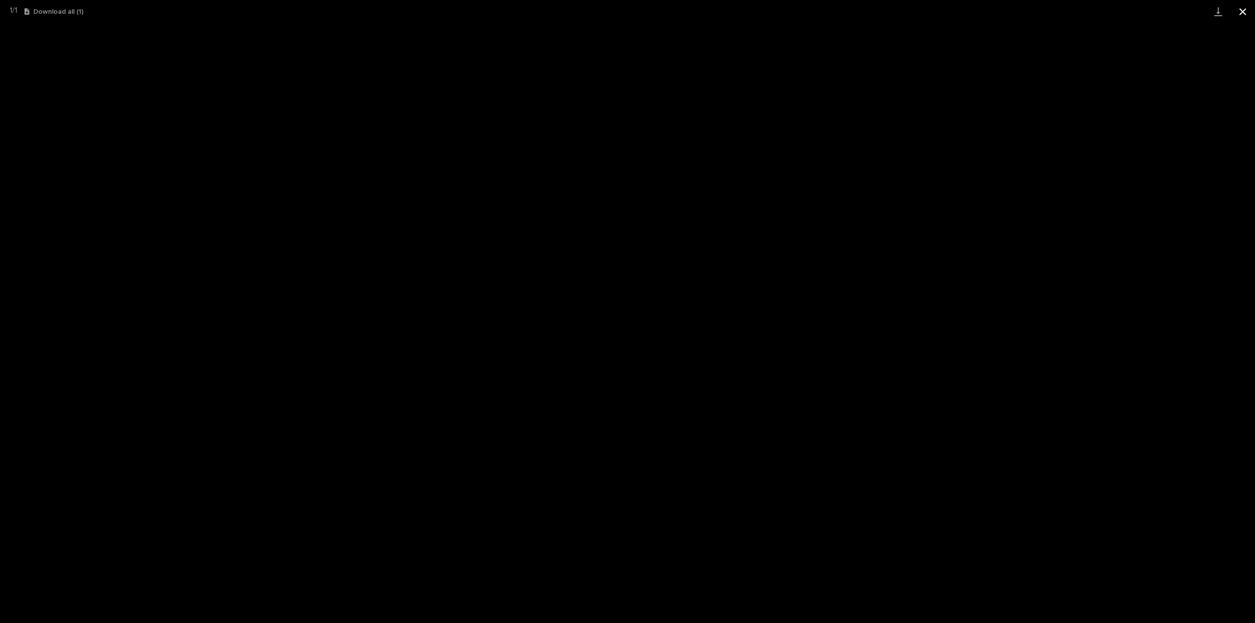
click at [1245, 10] on button "Close gallery" at bounding box center [1243, 11] width 25 height 23
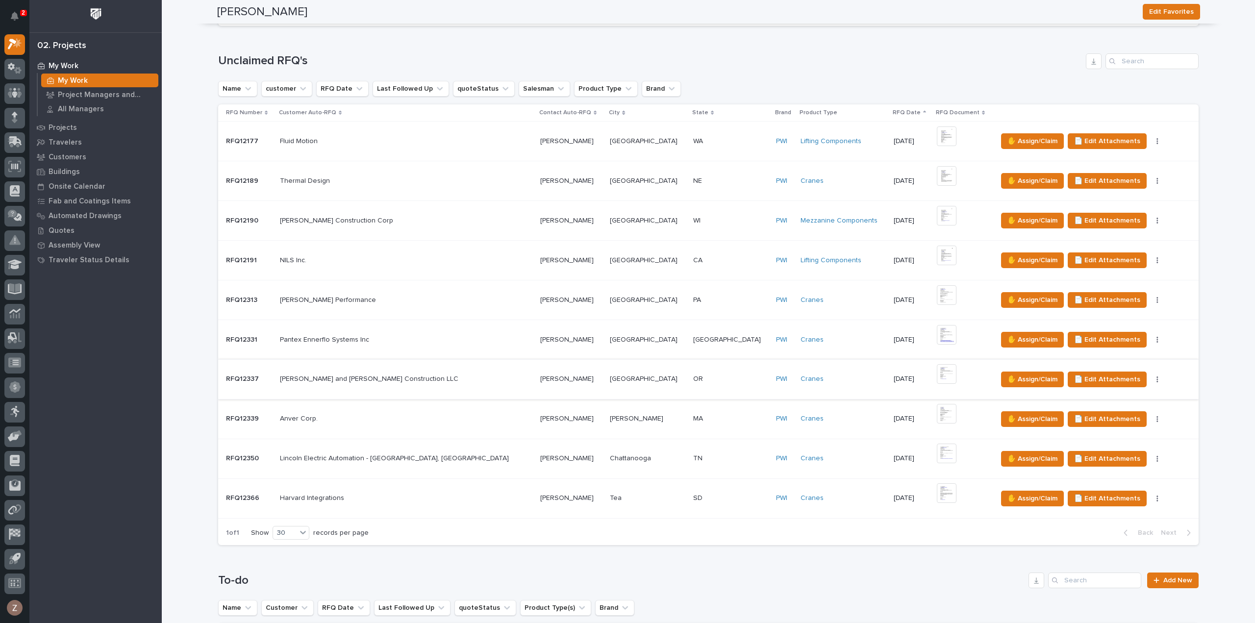
scroll to position [0, 0]
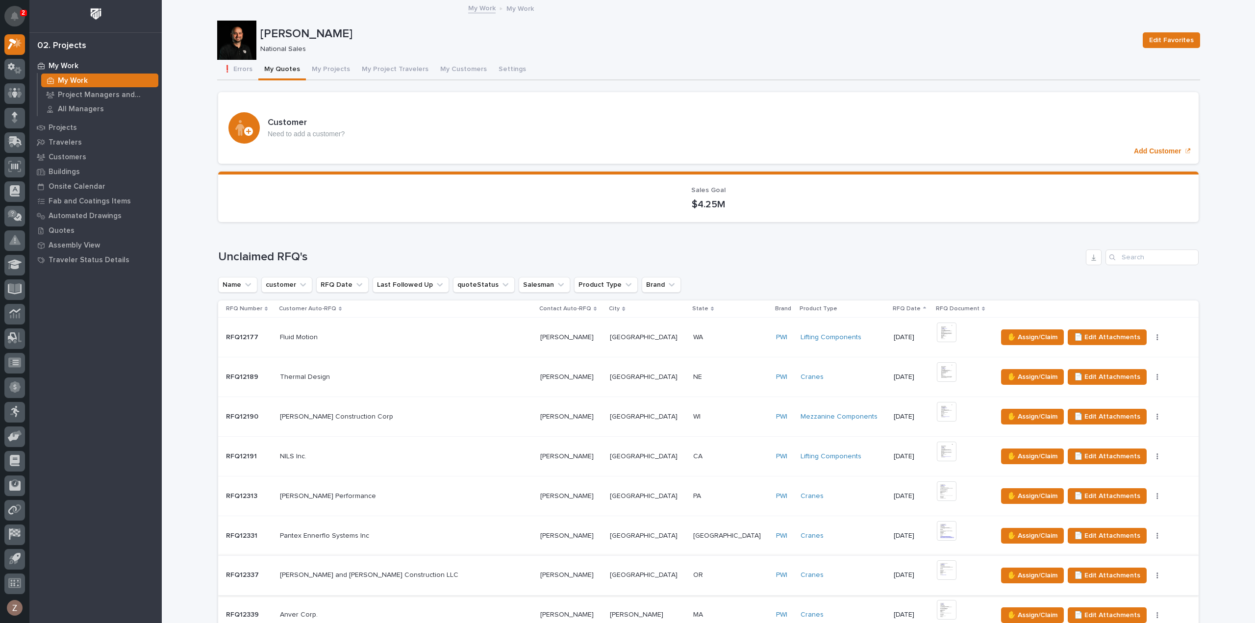
click at [16, 21] on button "Notifications" at bounding box center [14, 16] width 21 height 21
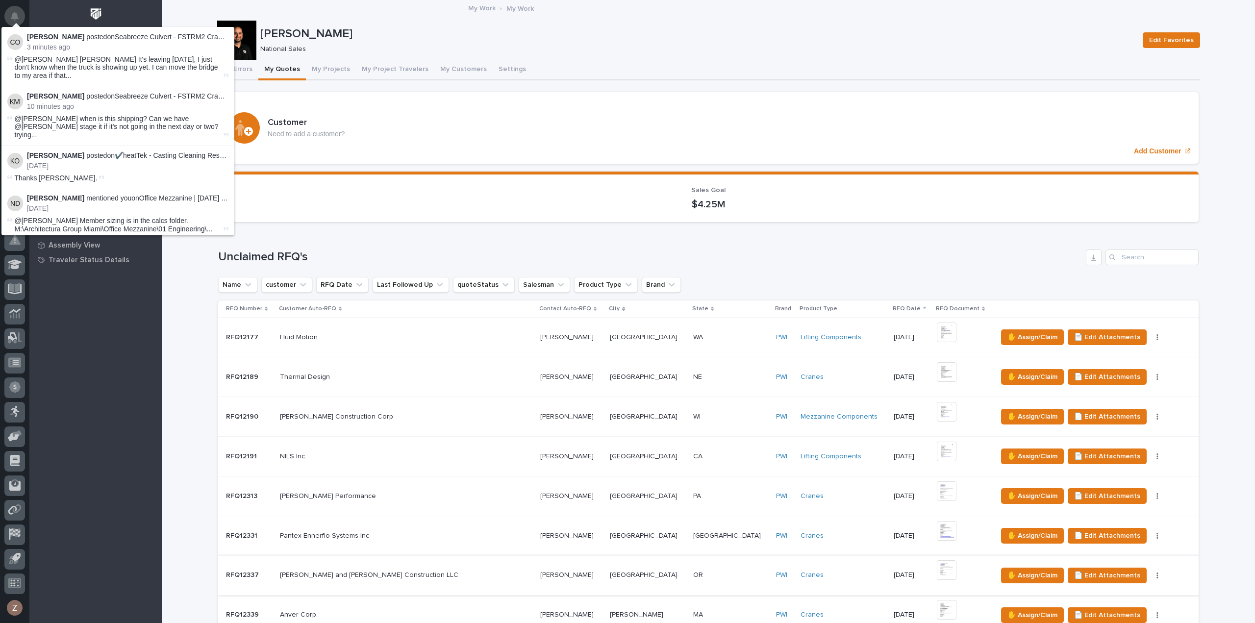
click at [13, 16] on icon "Notifications" at bounding box center [15, 16] width 8 height 9
